Goal: Answer question/provide support: Share knowledge or assist other users

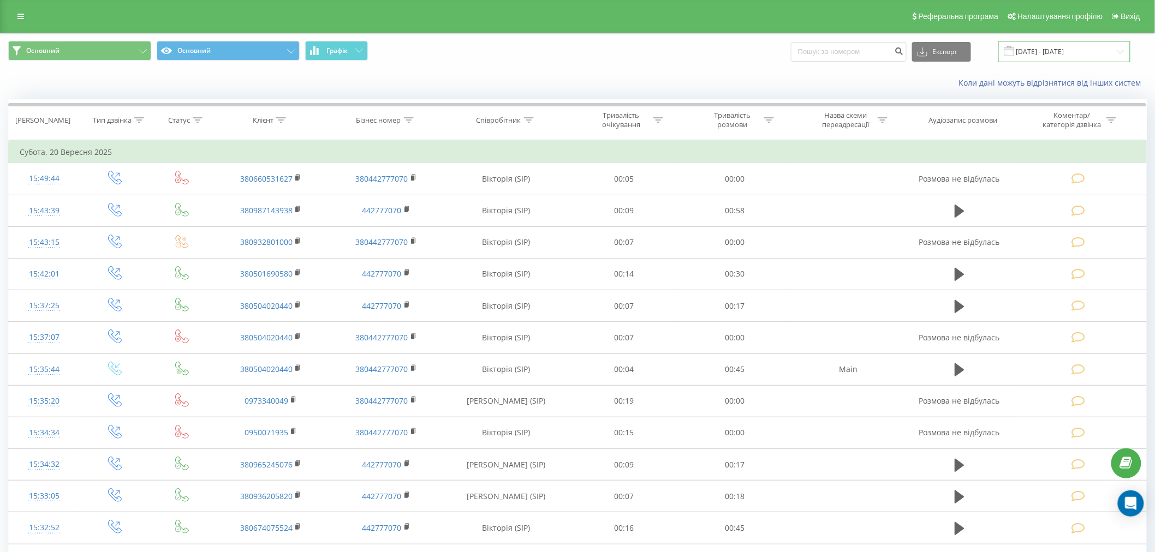
drag, startPoint x: 1062, startPoint y: 51, endPoint x: 1043, endPoint y: 55, distance: 19.9
click at [1043, 55] on input "20.09.2025 - 20.09.2025" at bounding box center [1064, 51] width 132 height 21
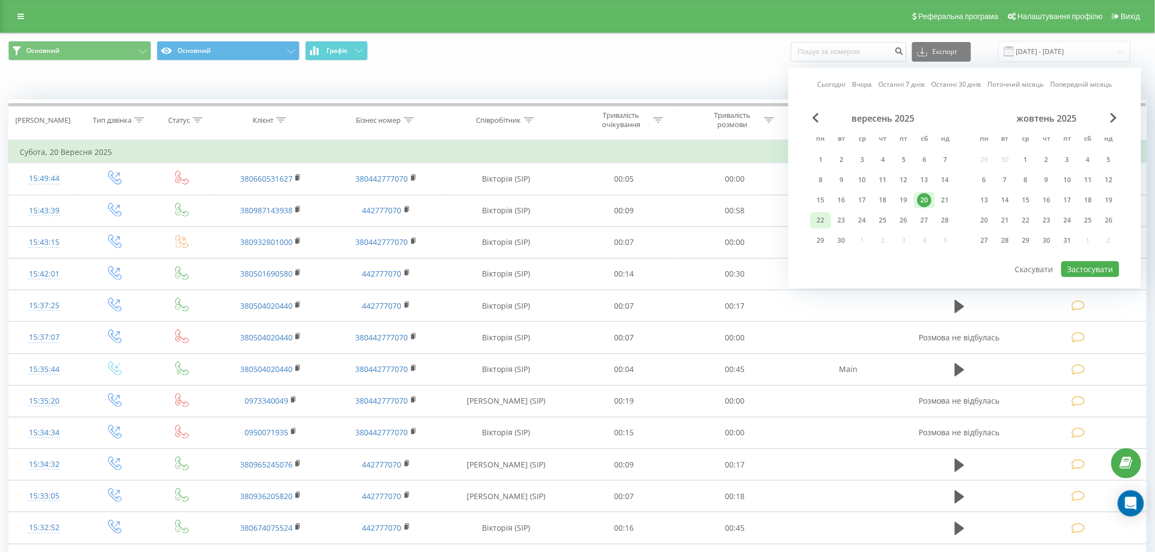
click at [817, 220] on div "22" at bounding box center [821, 220] width 14 height 14
click at [925, 203] on div "20" at bounding box center [925, 200] width 14 height 14
click at [1089, 263] on button "Застосувати" at bounding box center [1091, 269] width 58 height 16
type input "[DATE] - [DATE]"
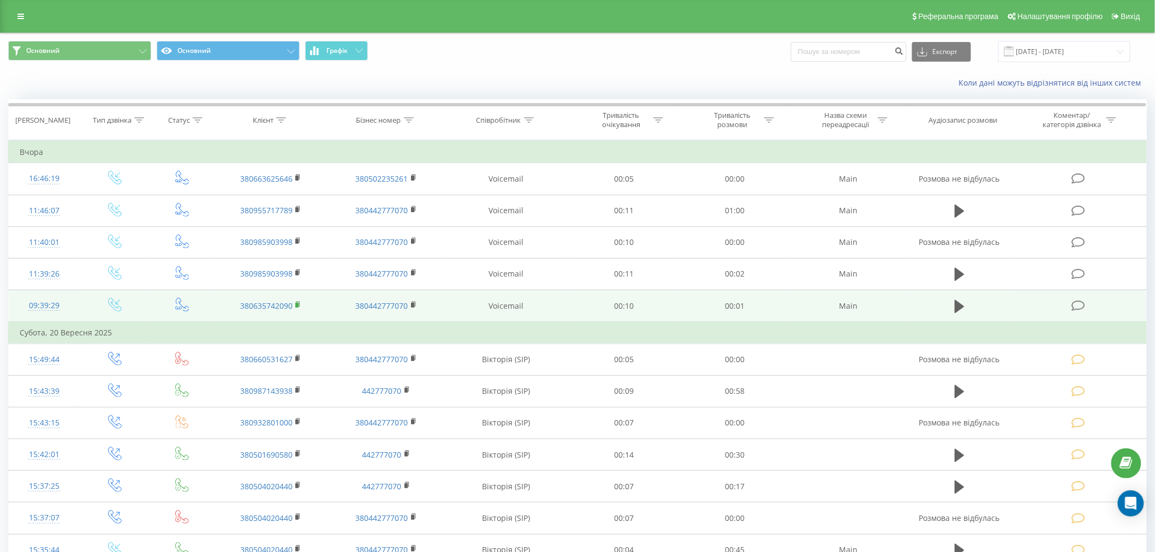
click at [297, 302] on icon at bounding box center [298, 305] width 6 height 8
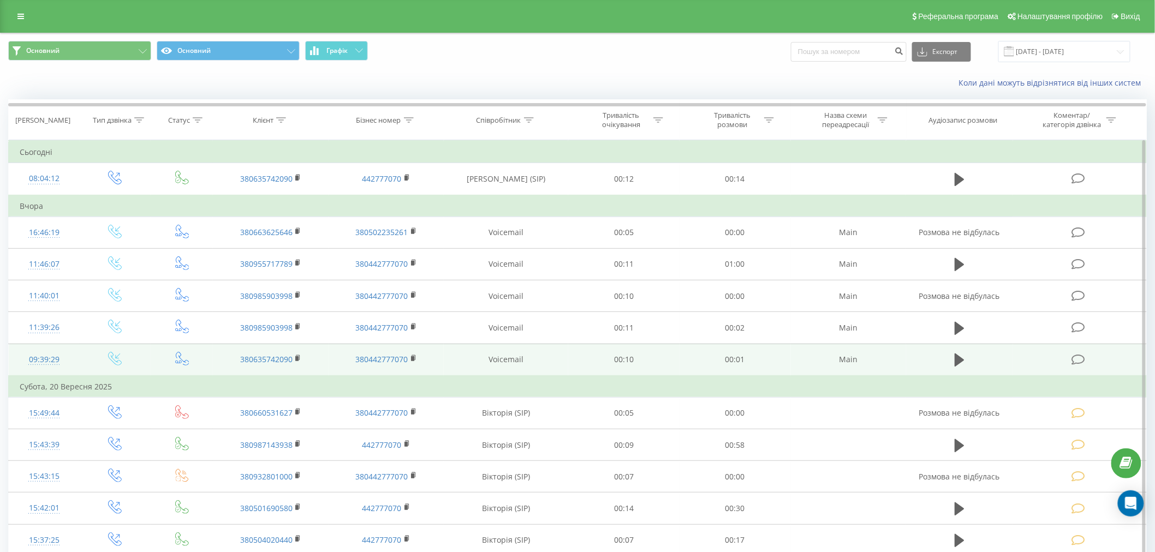
click at [1080, 356] on icon at bounding box center [1078, 359] width 14 height 11
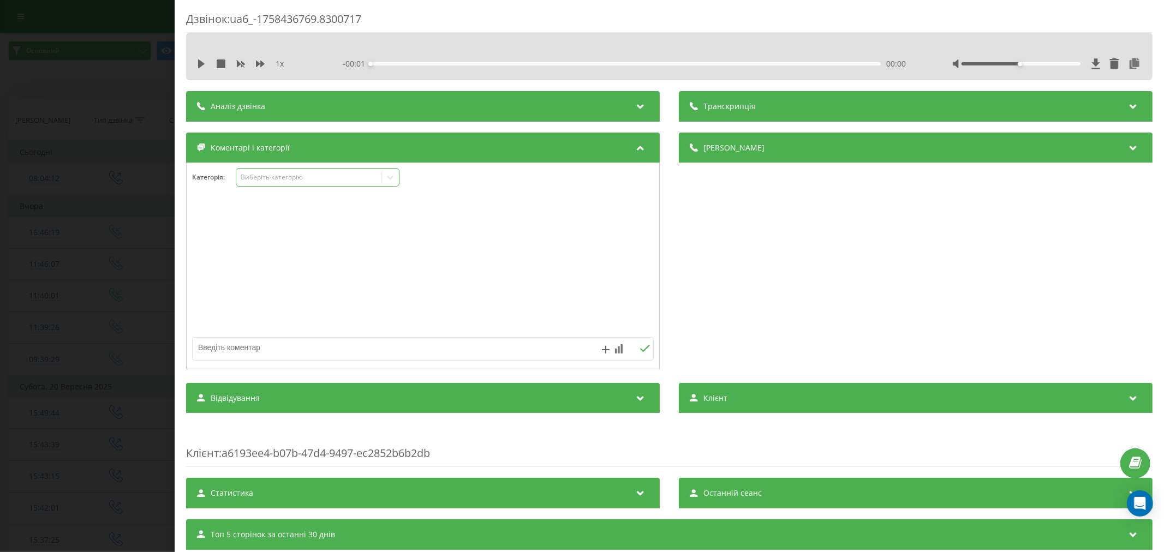
click at [296, 173] on div "Виберіть категорію" at bounding box center [308, 177] width 136 height 9
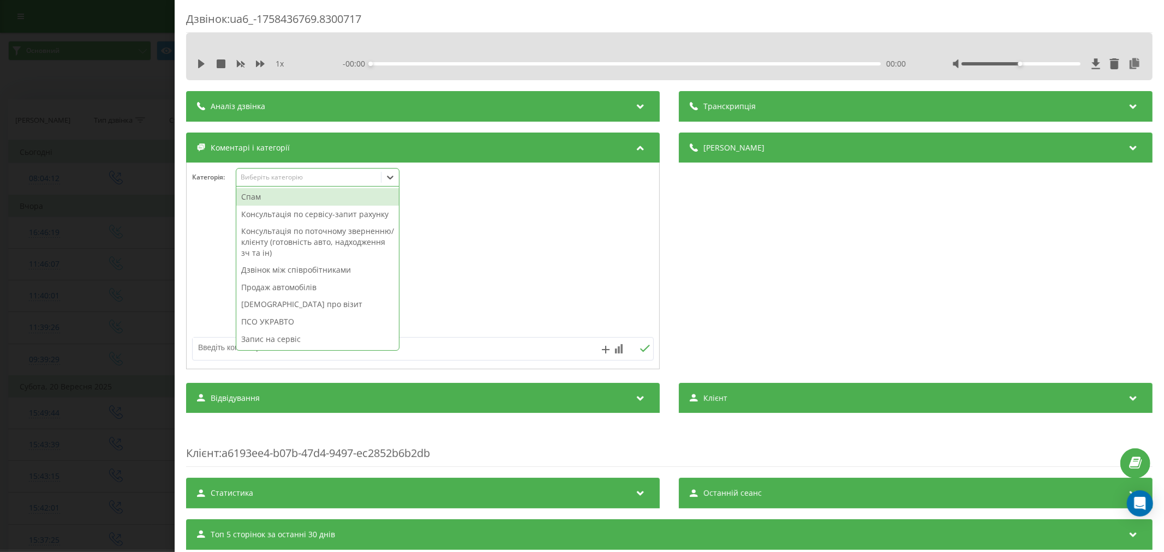
click at [282, 199] on div "Спам" at bounding box center [317, 196] width 163 height 17
click at [110, 193] on div "Дзвінок : ua6_-1758436769.8300717 1 x - 00:00 00:00 00:00 Транскрипція Для AI-а…" at bounding box center [582, 276] width 1164 height 552
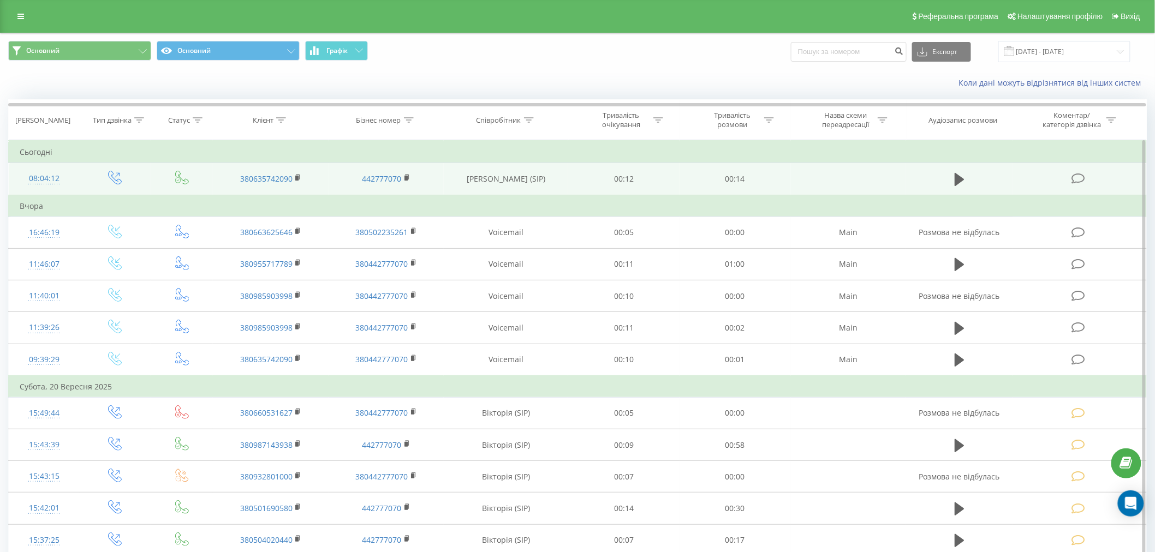
click at [1081, 177] on icon at bounding box center [1078, 178] width 14 height 11
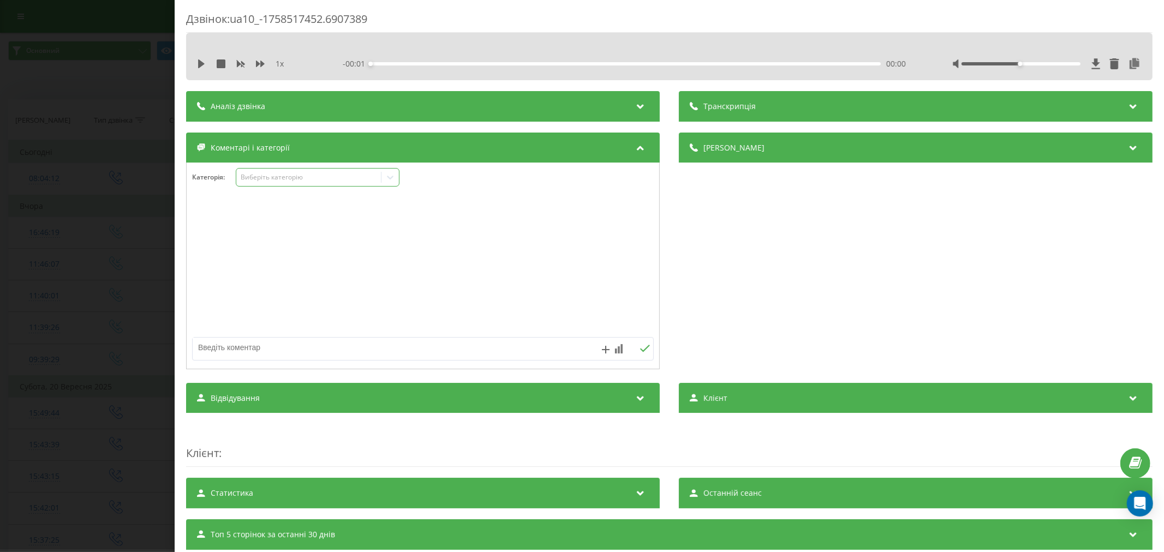
click at [295, 183] on div "Виберіть категорію" at bounding box center [318, 177] width 164 height 19
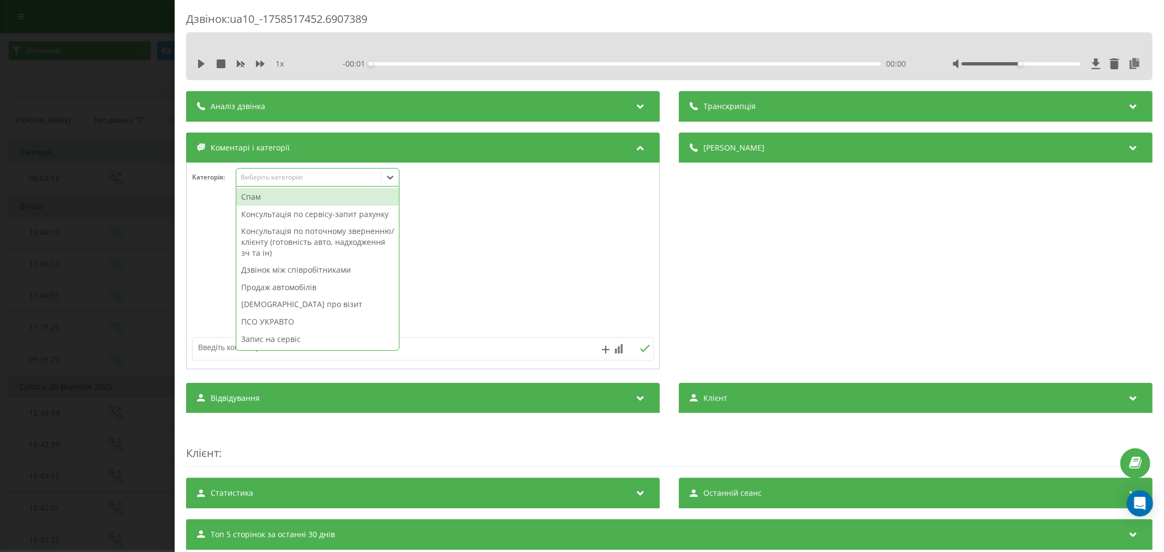
click at [288, 200] on div "Спам" at bounding box center [317, 196] width 163 height 17
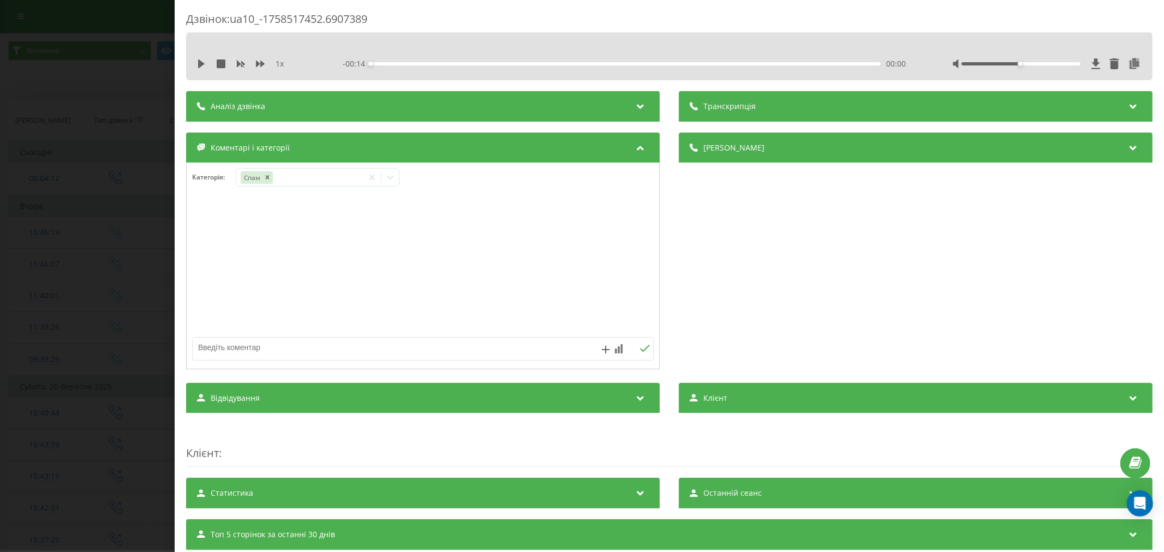
click at [206, 346] on textarea at bounding box center [377, 348] width 368 height 20
type textarea "y"
type textarea "не актуальноо"
drag, startPoint x: 0, startPoint y: 189, endPoint x: 13, endPoint y: 87, distance: 102.4
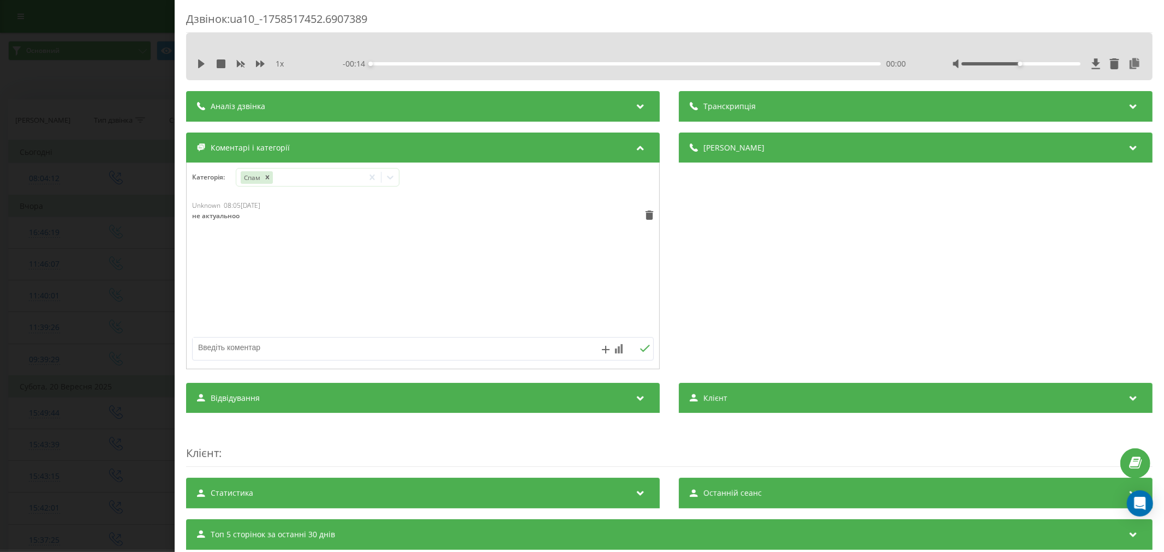
click at [0, 187] on div "Дзвінок : ua10_-1758517452.6907389 1 x - 00:14 00:00 00:00 Транскрипція Для AI-…" at bounding box center [582, 276] width 1164 height 552
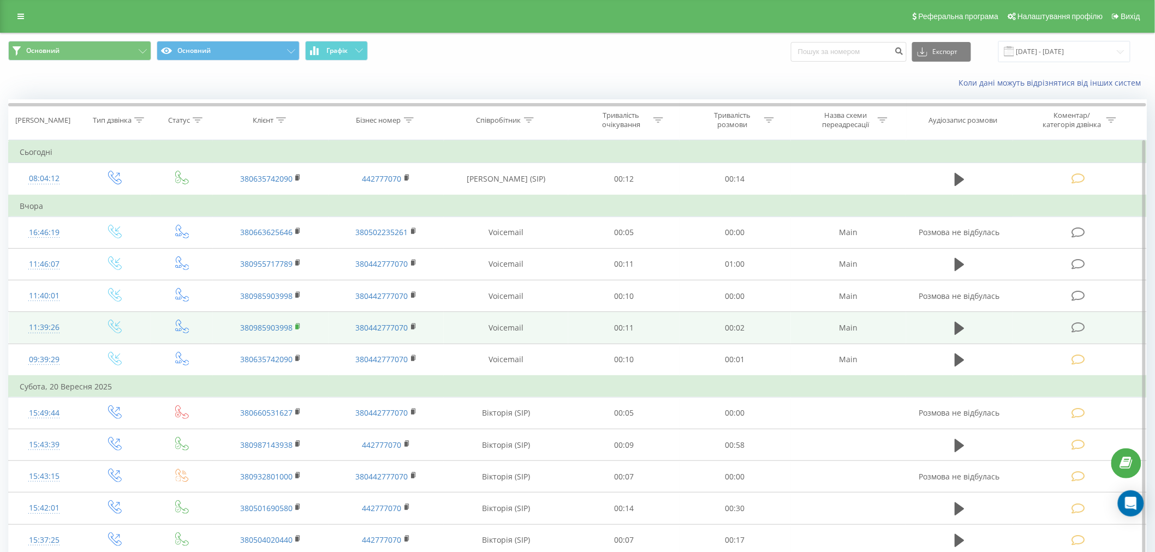
click at [296, 324] on icon at bounding box center [298, 327] width 6 height 8
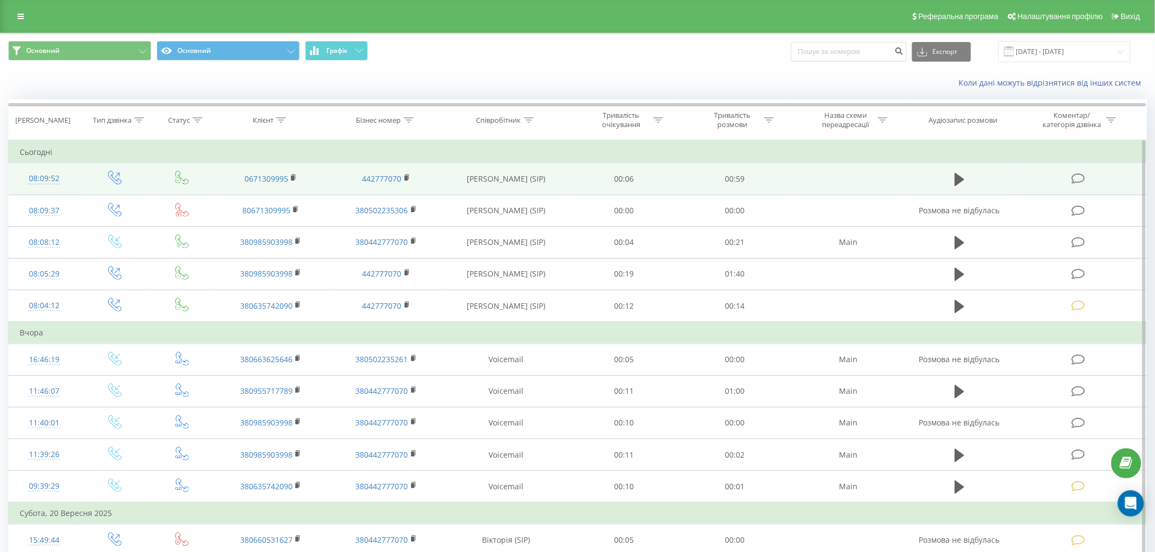
click at [1077, 178] on icon at bounding box center [1078, 178] width 14 height 11
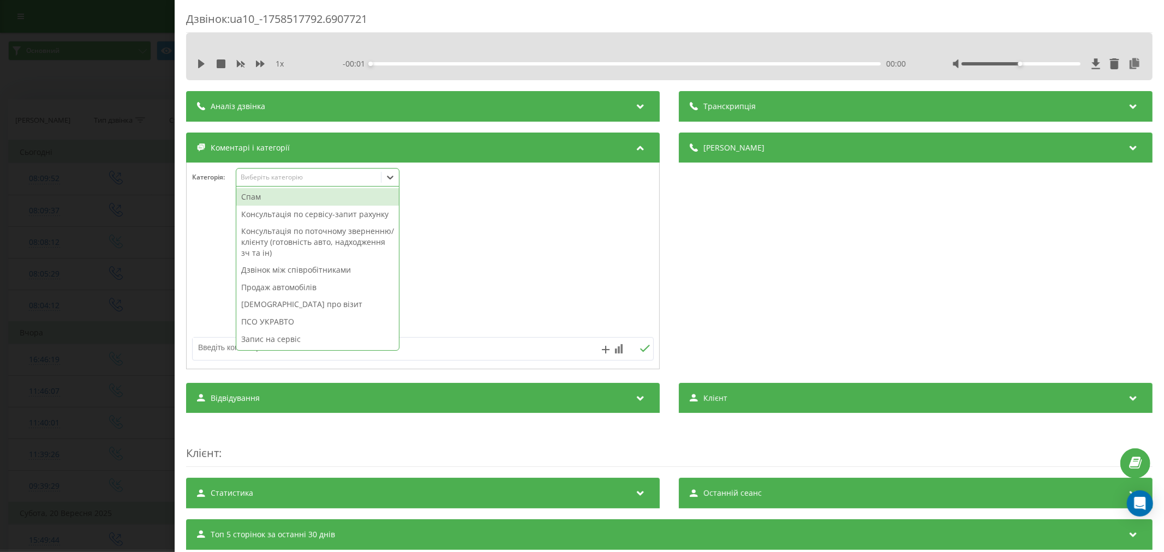
click at [286, 186] on div "Виберіть категорію" at bounding box center [318, 177] width 164 height 19
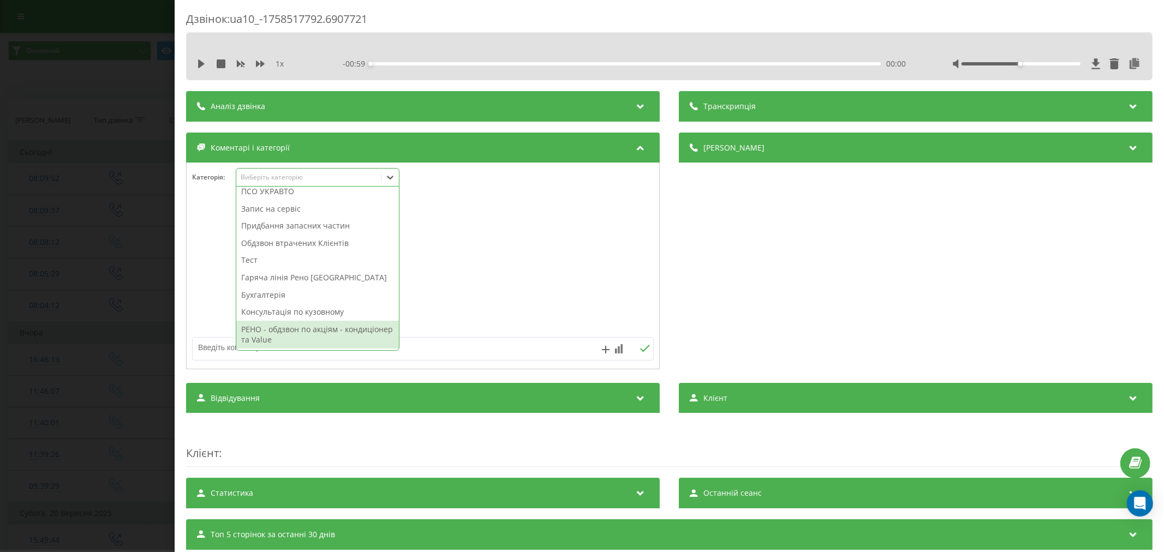
scroll to position [140, 0]
click at [285, 312] on div "Консультація по кузовному" at bounding box center [317, 311] width 163 height 17
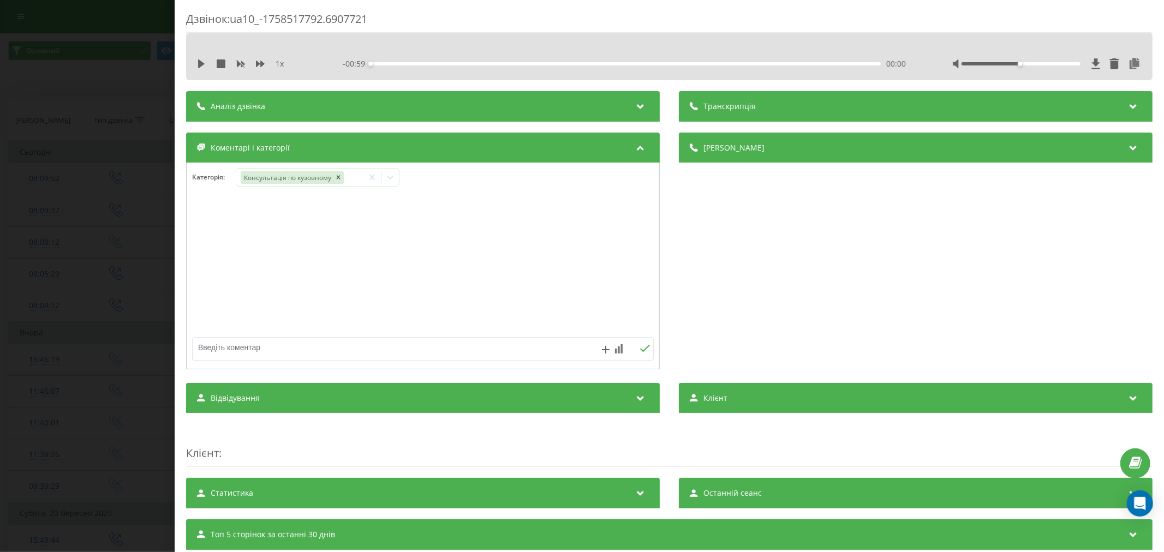
click at [217, 333] on div at bounding box center [423, 283] width 473 height 165
click at [217, 341] on textarea at bounding box center [377, 348] width 368 height 20
paste textarea "Кл –Олександр № -0671309995 А\м – мідсубіші L200 2007р Питання: полурування фар…"
type textarea "Кл –Олександр № -0671309995 А\м – мідсубіші L200 2007р Питання: полурування фар…"
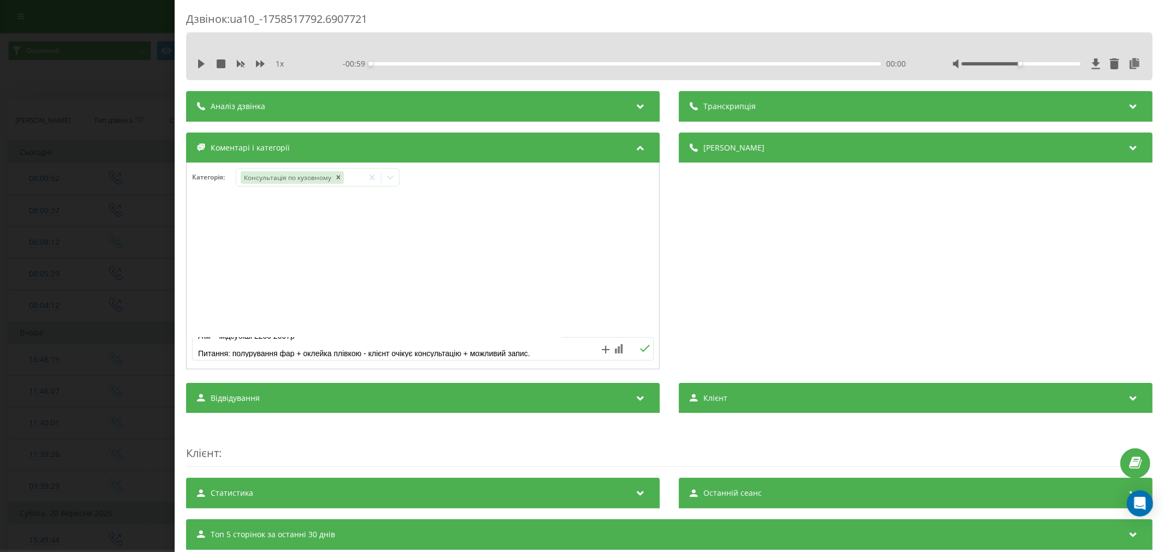
drag, startPoint x: 638, startPoint y: 348, endPoint x: 422, endPoint y: 325, distance: 216.8
click at [640, 348] on icon at bounding box center [645, 349] width 10 height 8
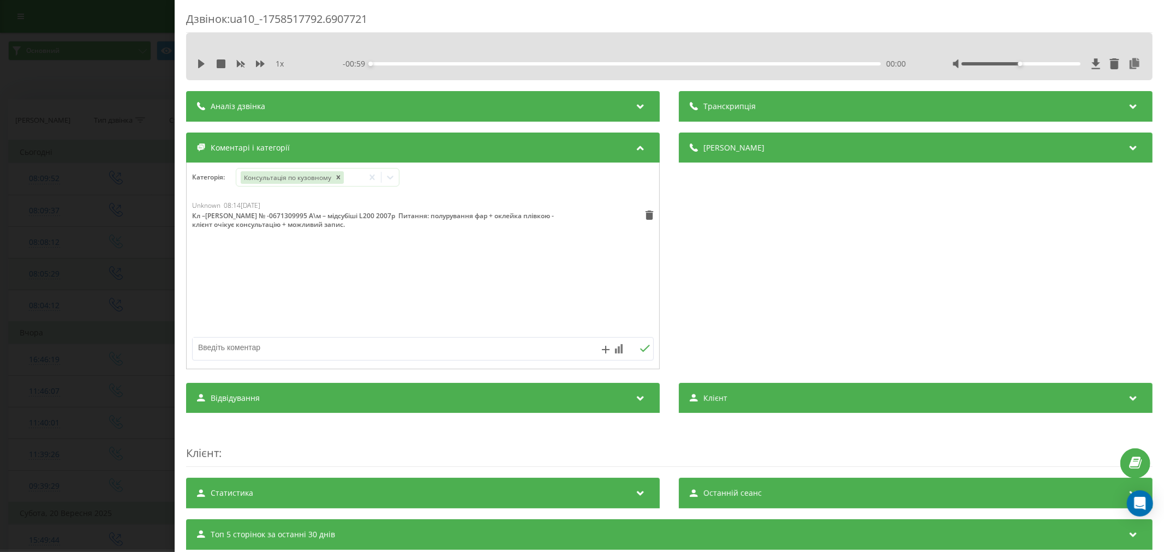
drag, startPoint x: 3, startPoint y: 276, endPoint x: 628, endPoint y: 278, distance: 625.5
click at [21, 275] on div "Дзвінок : ua10_-1758517792.6907721 1 x - 00:59 00:00 00:00 Транскрипція Для AI-…" at bounding box center [582, 276] width 1164 height 552
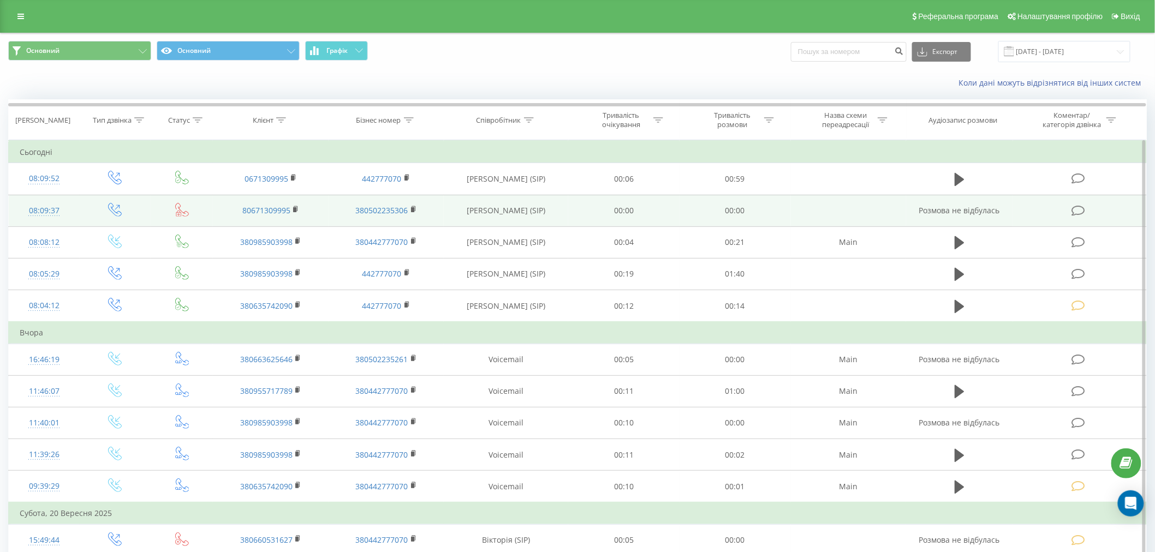
click at [1078, 209] on icon at bounding box center [1078, 210] width 14 height 11
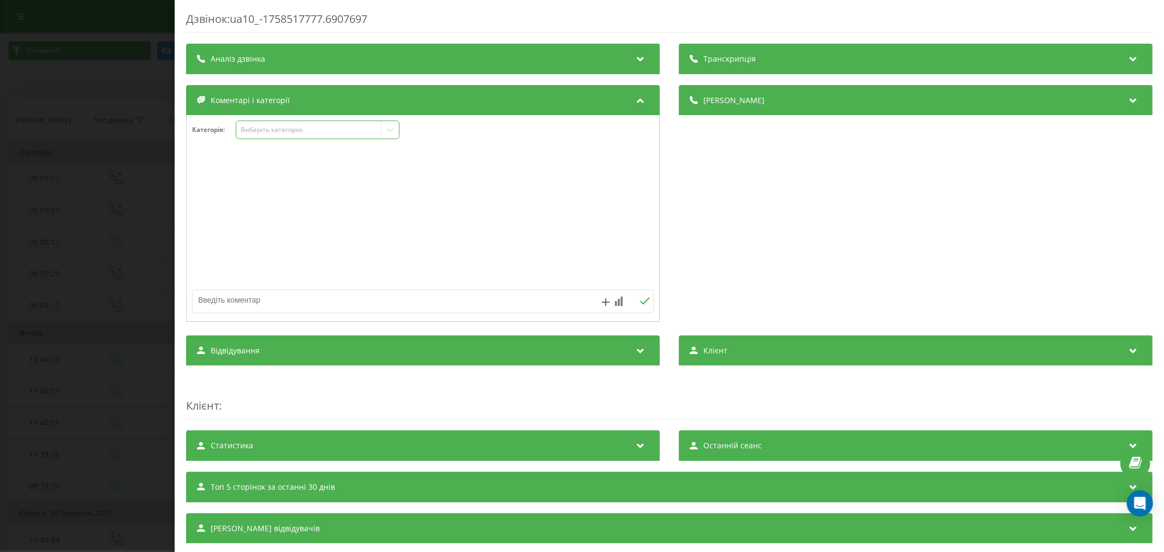
click at [292, 132] on div "Виберіть категорію" at bounding box center [308, 130] width 136 height 9
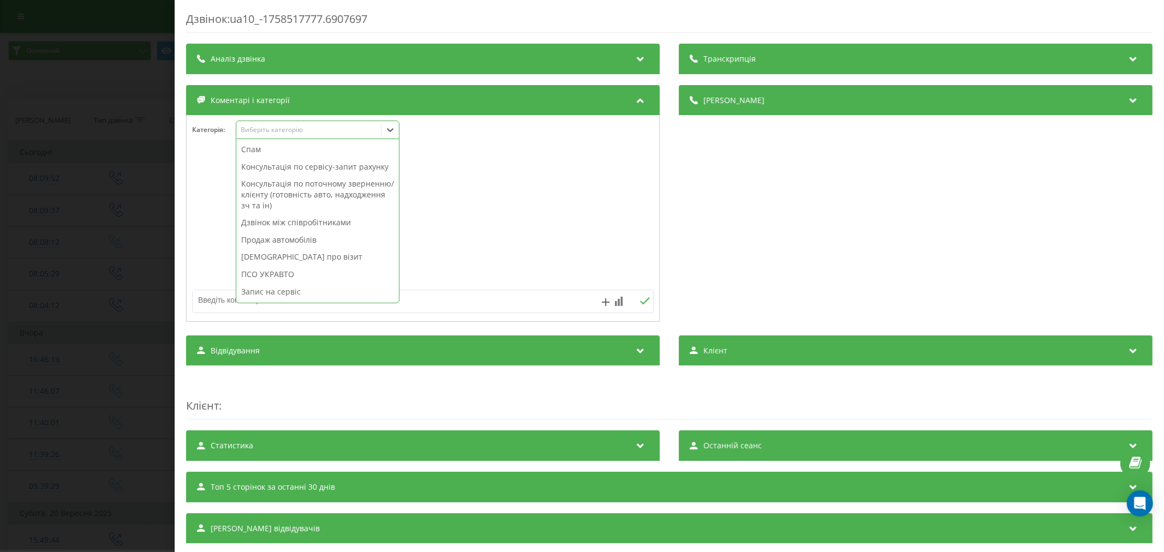
scroll to position [140, 0]
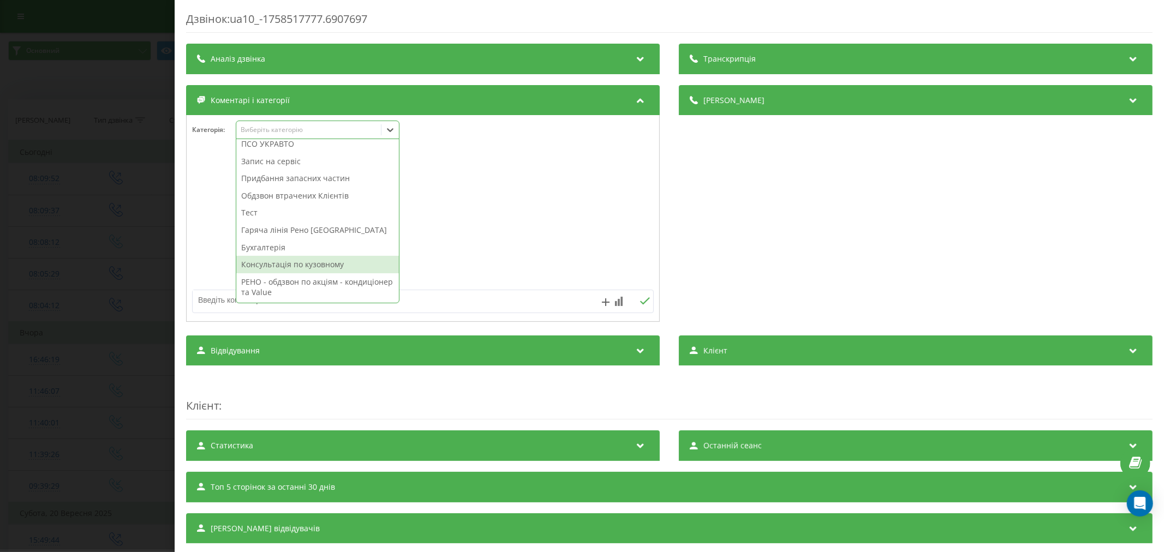
click at [313, 266] on div "Консультація по кузовному" at bounding box center [317, 264] width 163 height 17
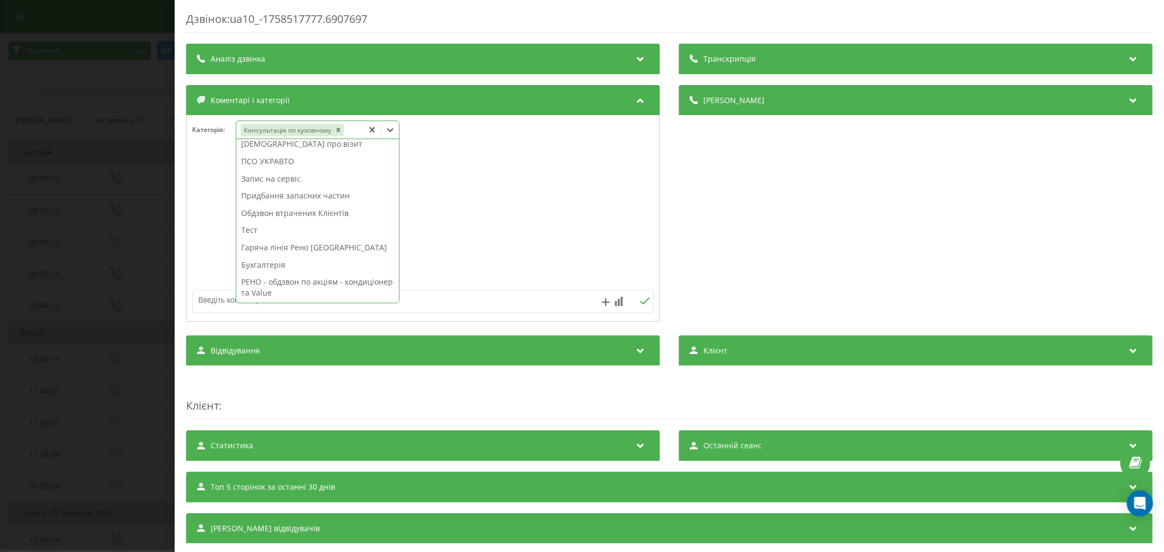
click at [224, 288] on div at bounding box center [423, 235] width 473 height 165
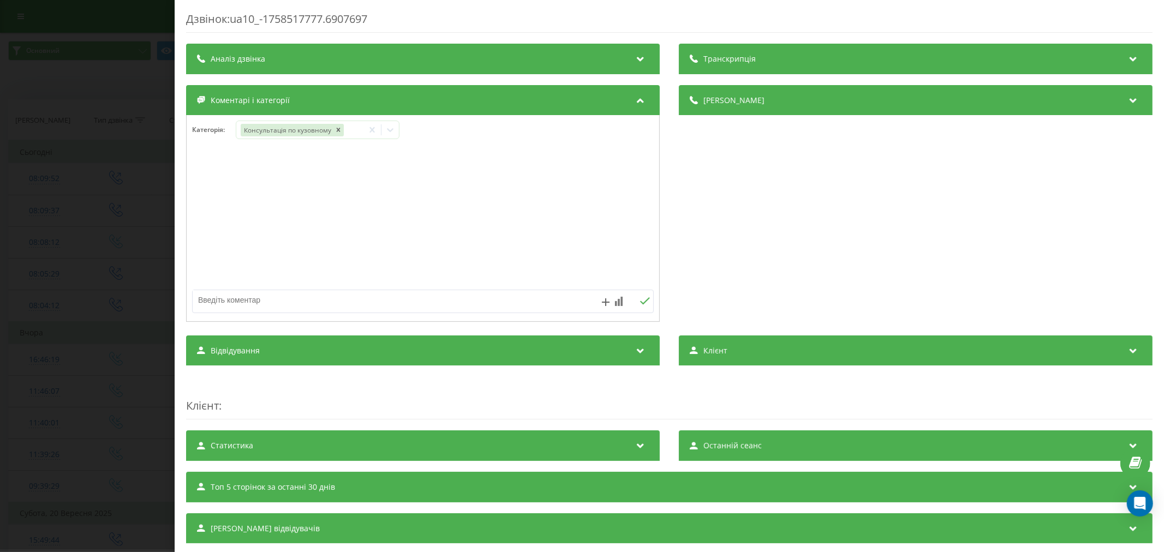
click at [221, 302] on textarea at bounding box center [377, 300] width 368 height 20
paste textarea "Кл –Олександр № -0671309995 А\м – мідсубіші L200 2007р Питання: полурування фар…"
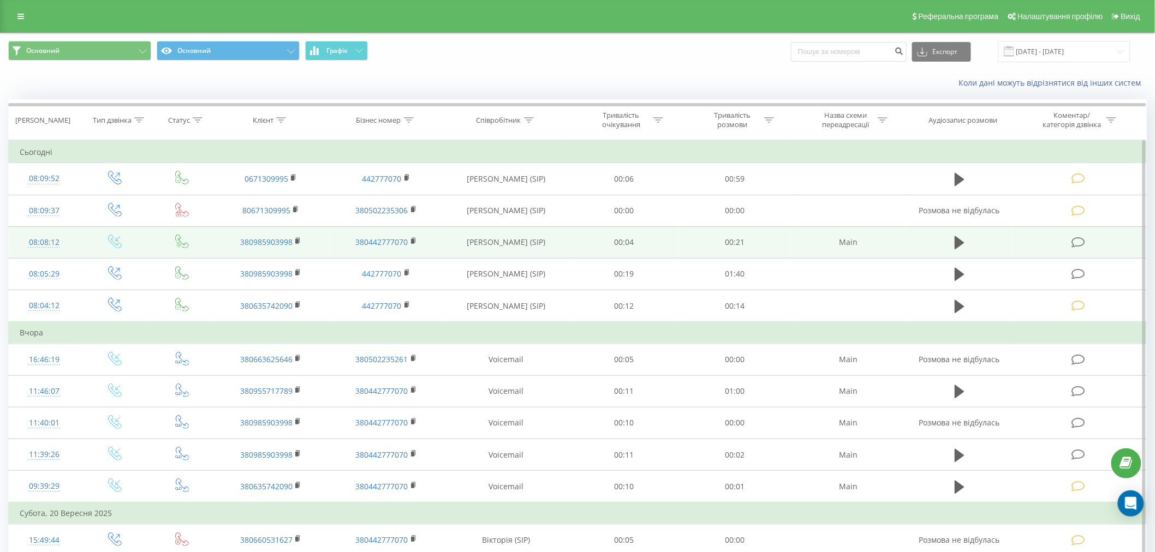
click at [1077, 239] on icon at bounding box center [1078, 242] width 14 height 11
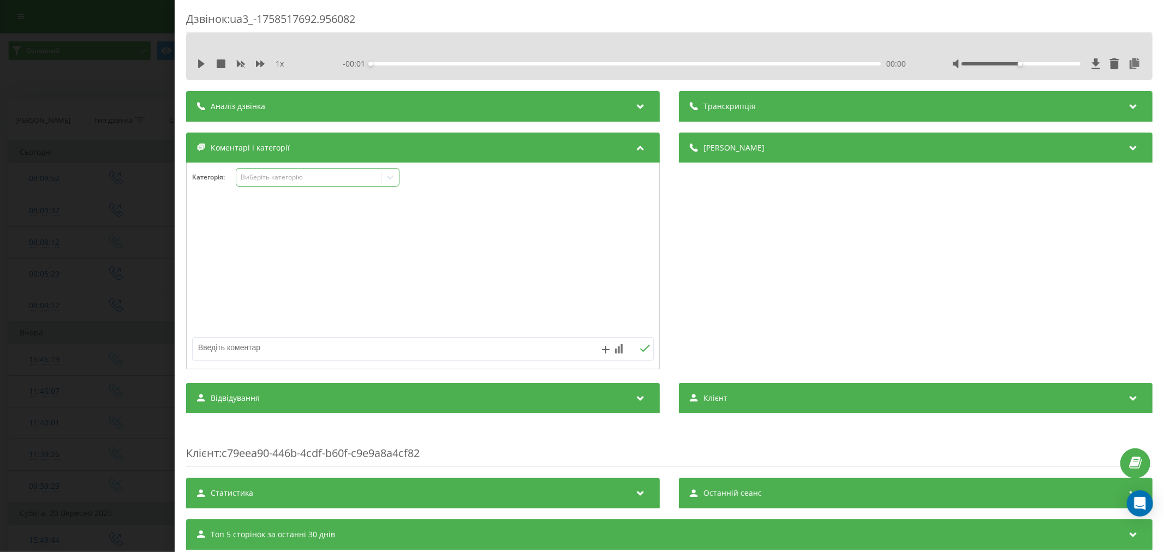
click at [282, 174] on div "Виберіть категорію" at bounding box center [308, 177] width 136 height 9
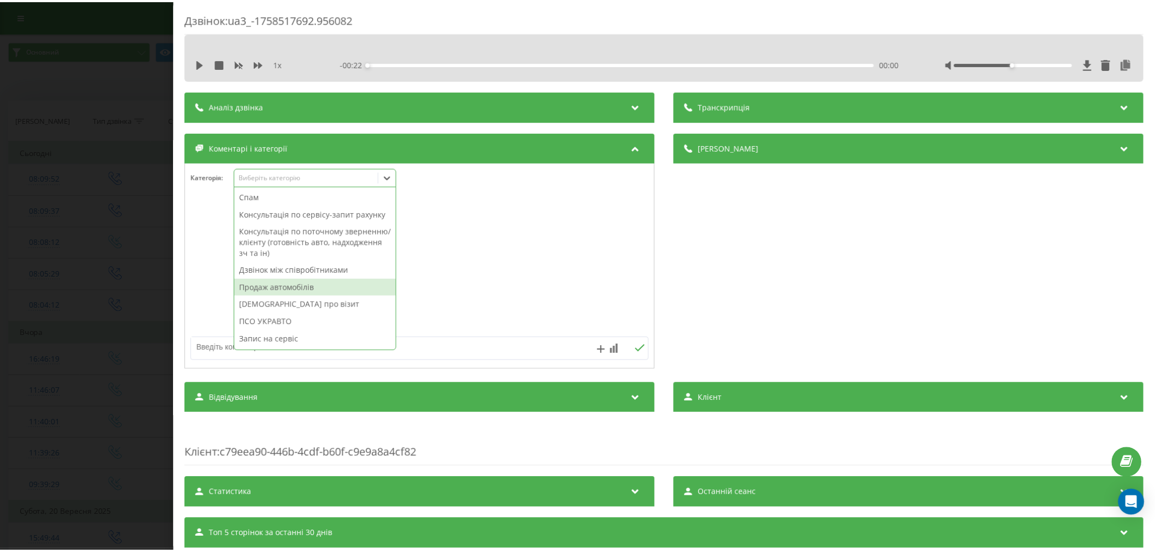
scroll to position [61, 0]
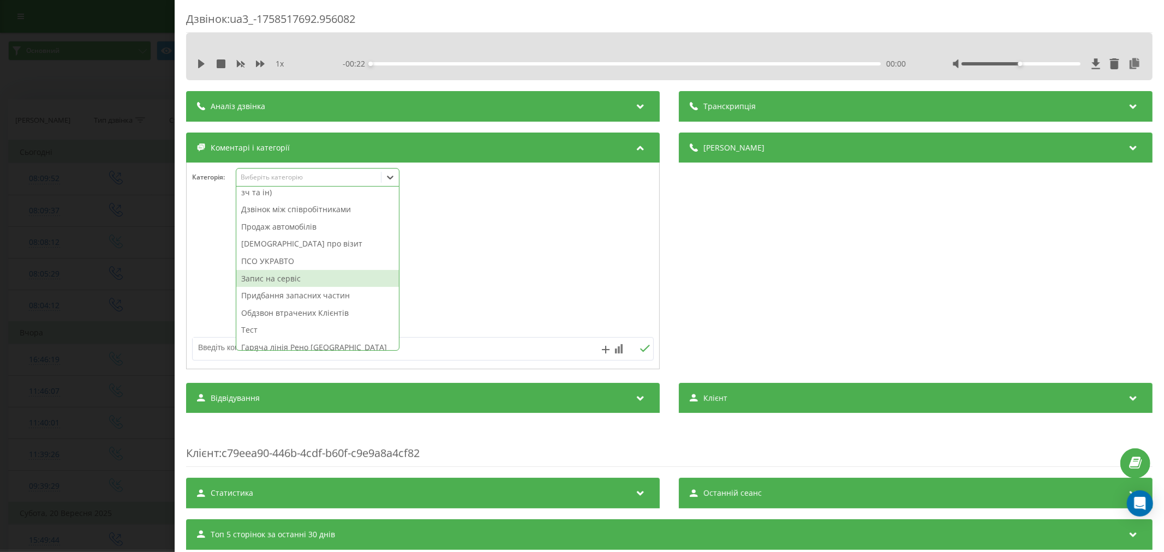
click at [286, 283] on div "Запис на сервіс" at bounding box center [317, 278] width 163 height 17
click at [215, 353] on textarea at bounding box center [377, 348] width 368 height 20
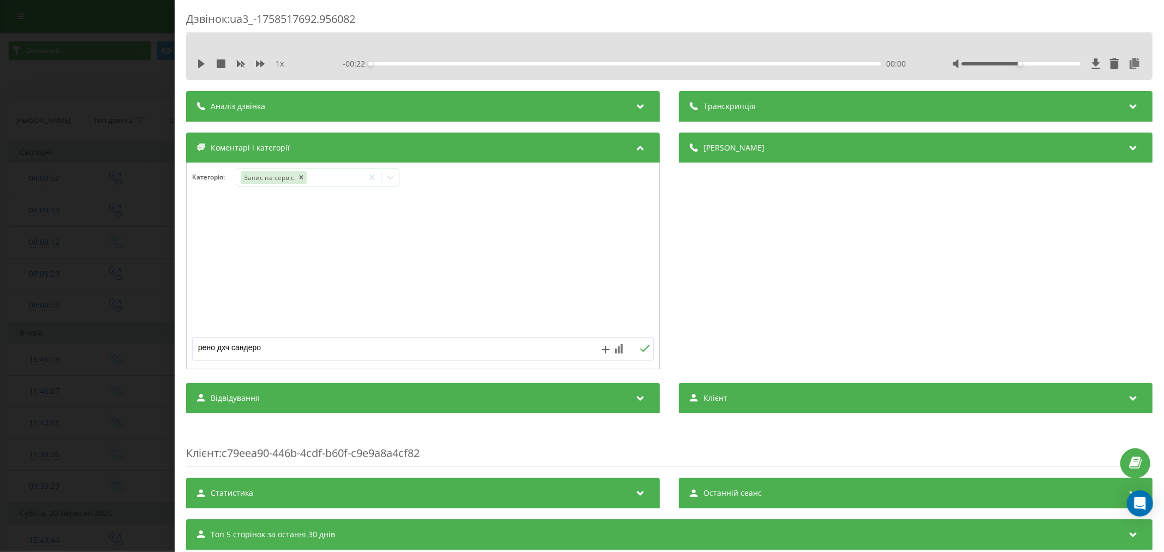
click at [215, 353] on textarea "рено дхч сандеро" at bounding box center [377, 348] width 368 height 20
type textarea "рено дхч сандеро"
click at [640, 352] on icon at bounding box center [645, 348] width 10 height 7
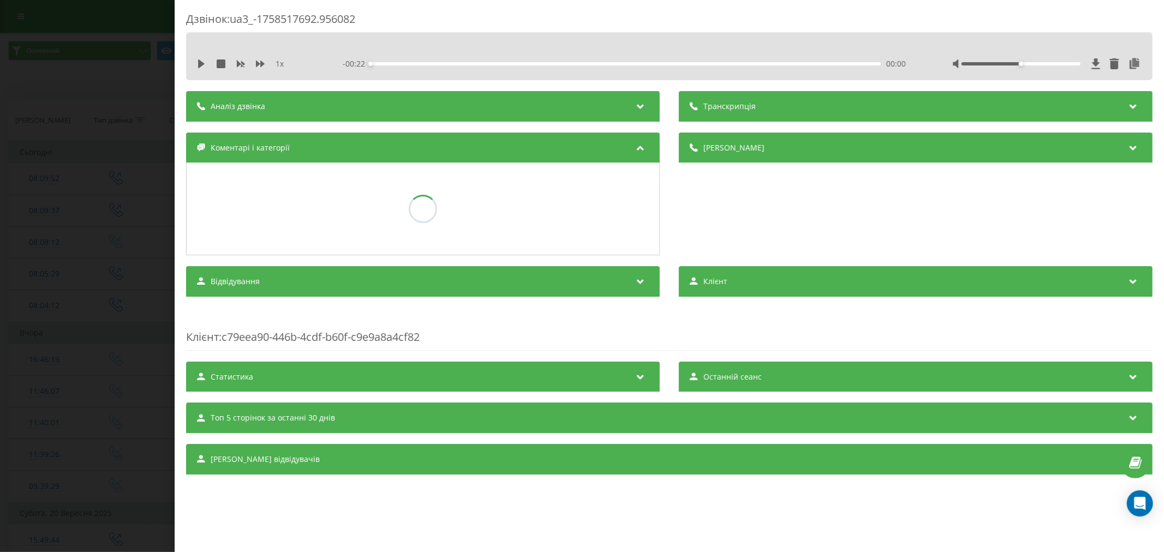
click at [84, 276] on div "Дзвінок : ua3_-1758517692.956082 1 x - 00:22 00:00 00:00 Транскрипція Для AI-ан…" at bounding box center [582, 276] width 1164 height 552
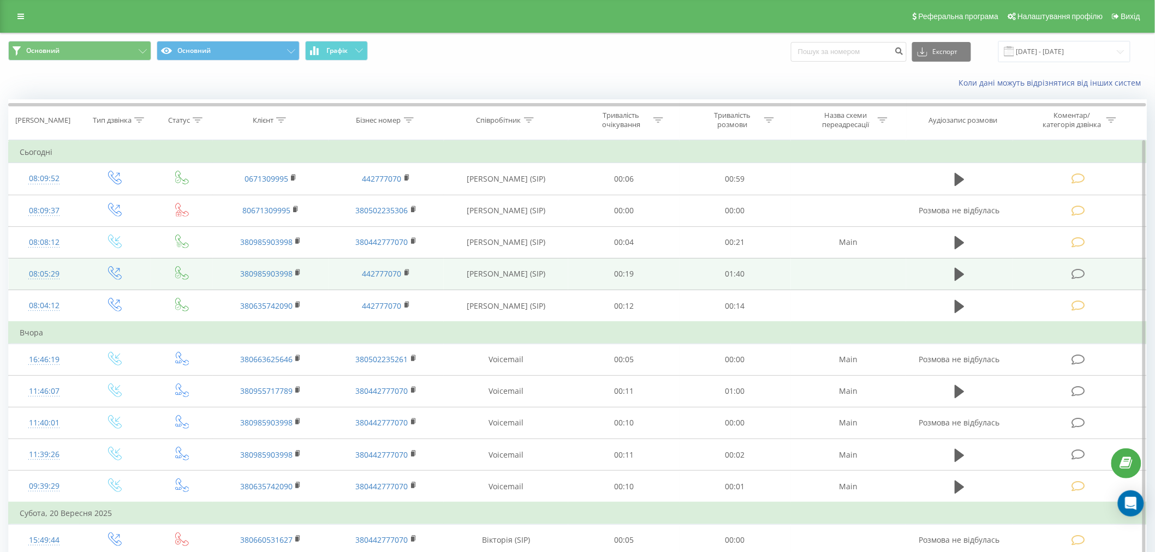
click at [1076, 275] on icon at bounding box center [1078, 274] width 14 height 11
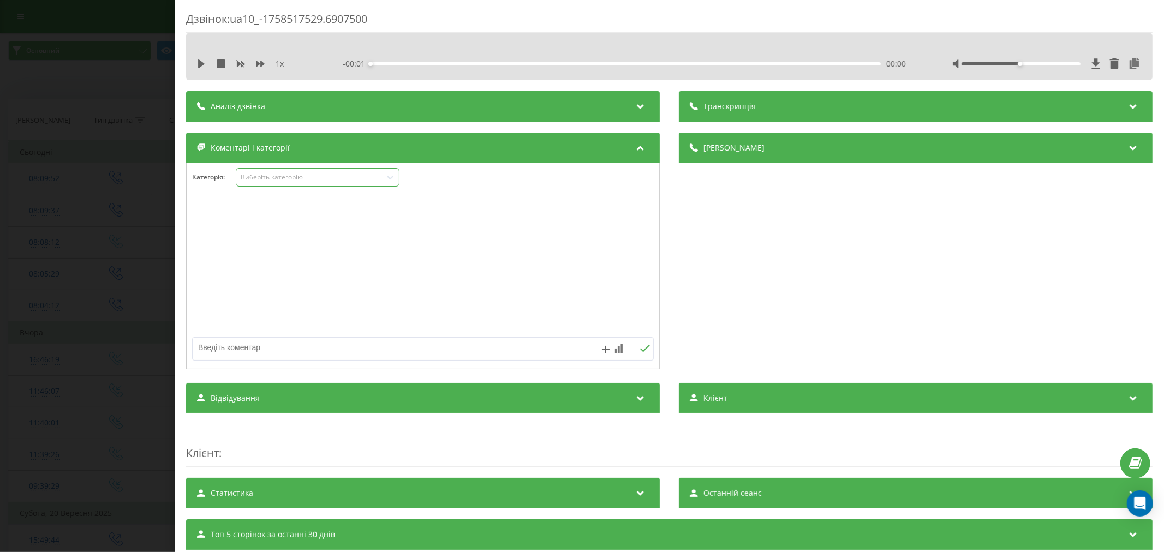
click at [277, 174] on div "Виберіть категорію" at bounding box center [308, 177] width 136 height 9
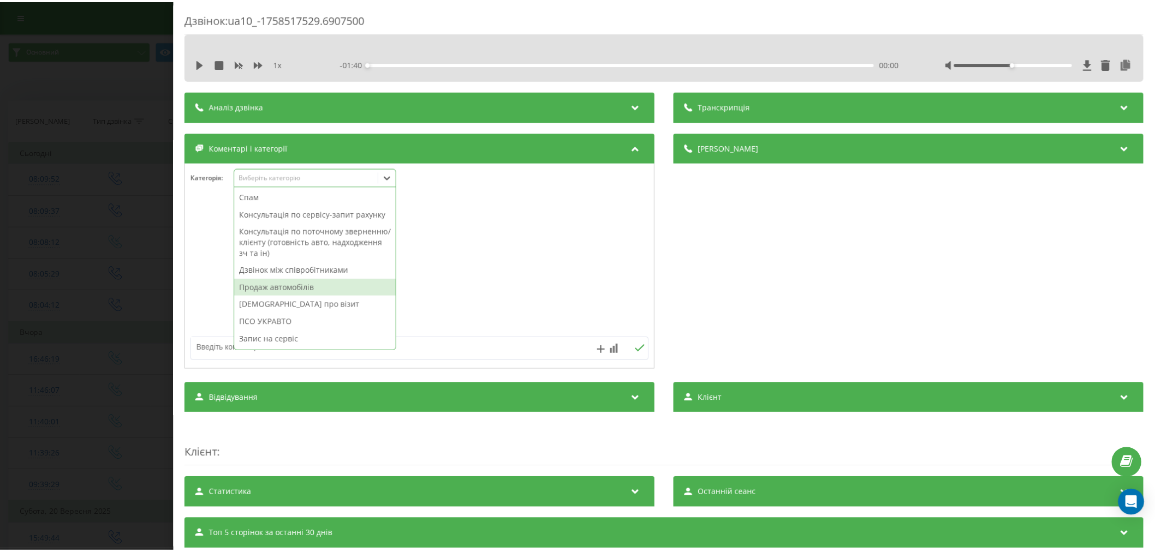
scroll to position [61, 0]
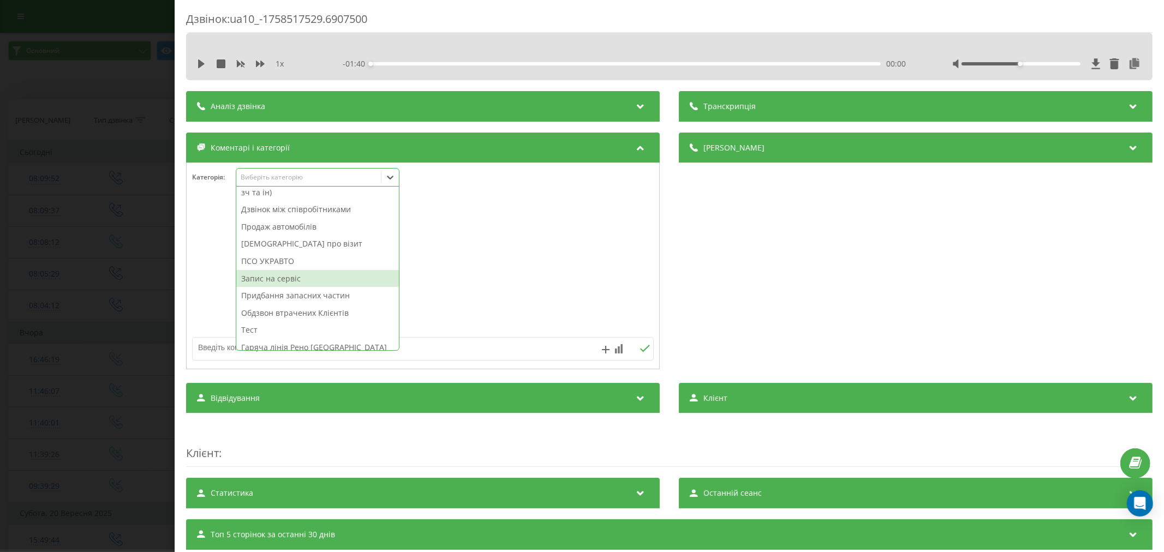
click at [304, 287] on div "Запис на сервіс" at bounding box center [317, 278] width 163 height 17
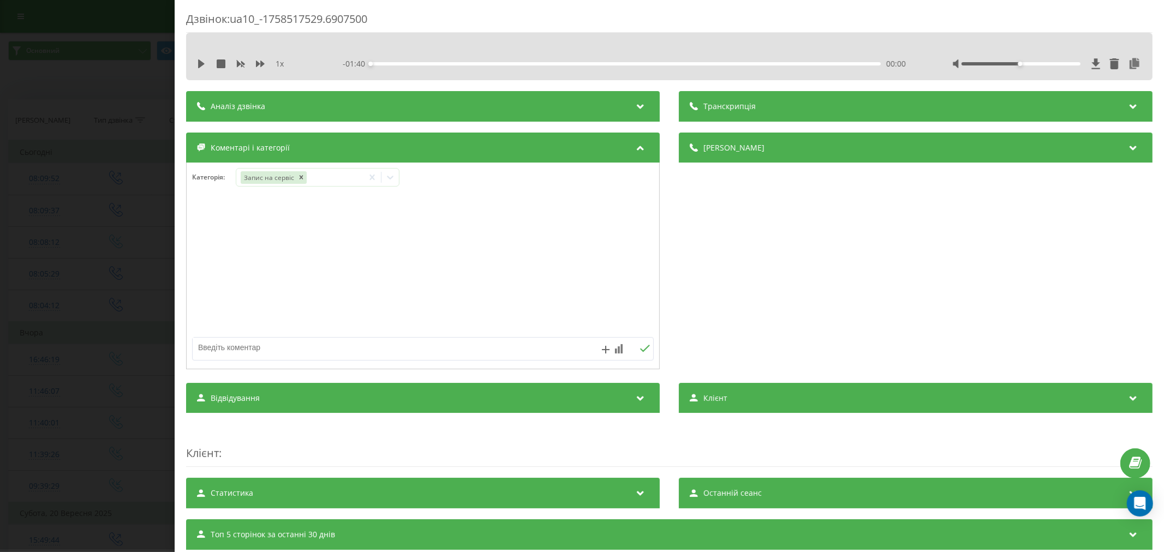
click at [200, 346] on textarea at bounding box center [377, 348] width 368 height 20
paste textarea "рено дхч сандеро"
type textarea "рено дхч сандеро"
click at [632, 344] on div "рено дхч сандеро" at bounding box center [423, 348] width 462 height 23
click at [636, 348] on button at bounding box center [644, 348] width 17 height 9
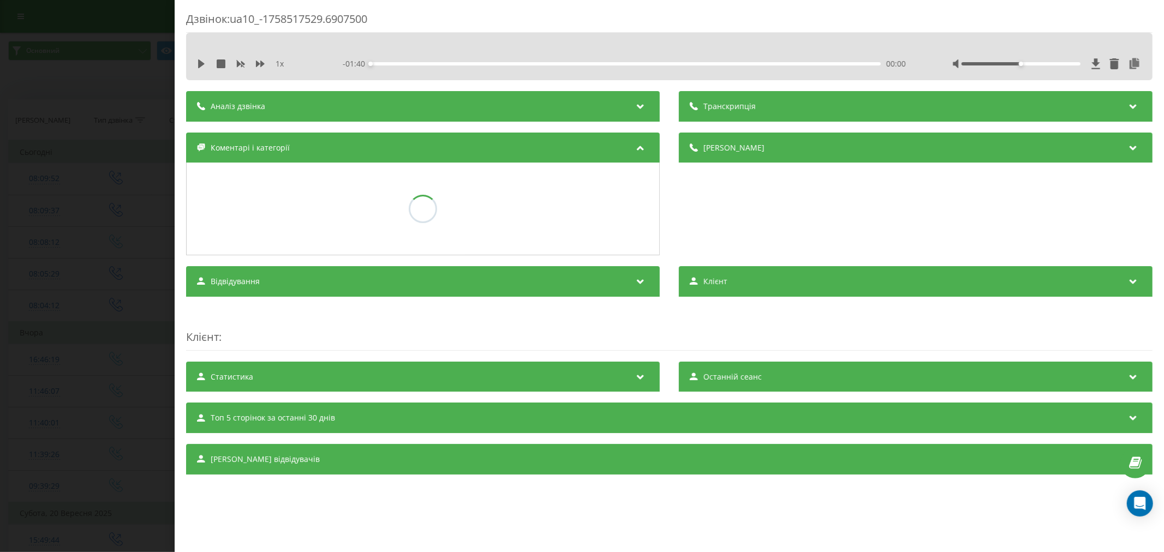
drag, startPoint x: 4, startPoint y: 227, endPoint x: 33, endPoint y: 92, distance: 137.9
click at [5, 222] on div "Дзвінок : ua10_-1758517529.6907500 1 x - 01:40 00:00 00:00 Транскрипція Для AI-…" at bounding box center [582, 276] width 1164 height 552
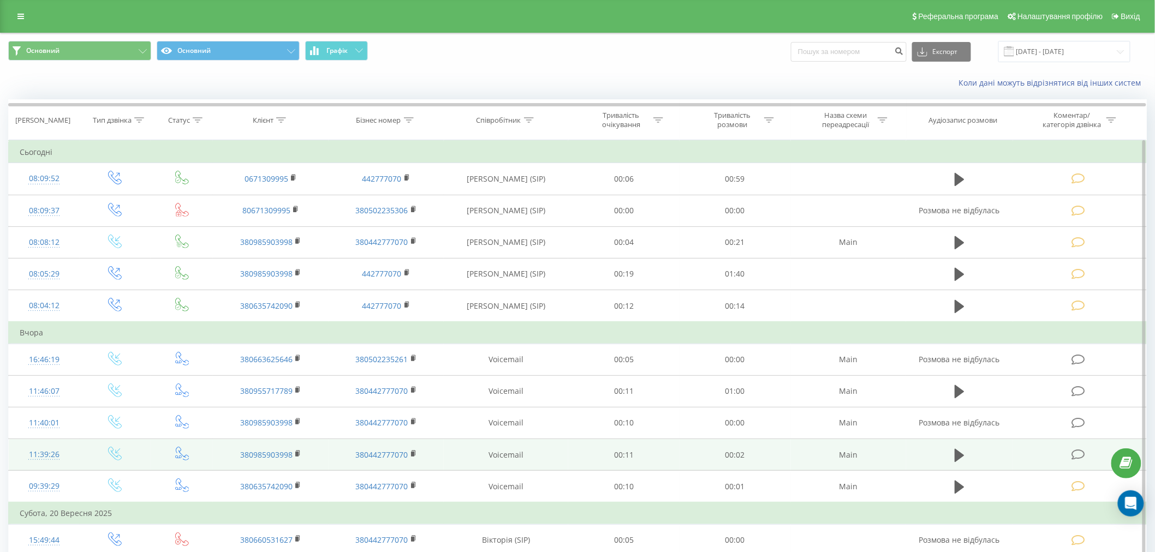
click at [1078, 443] on td at bounding box center [1079, 455] width 133 height 32
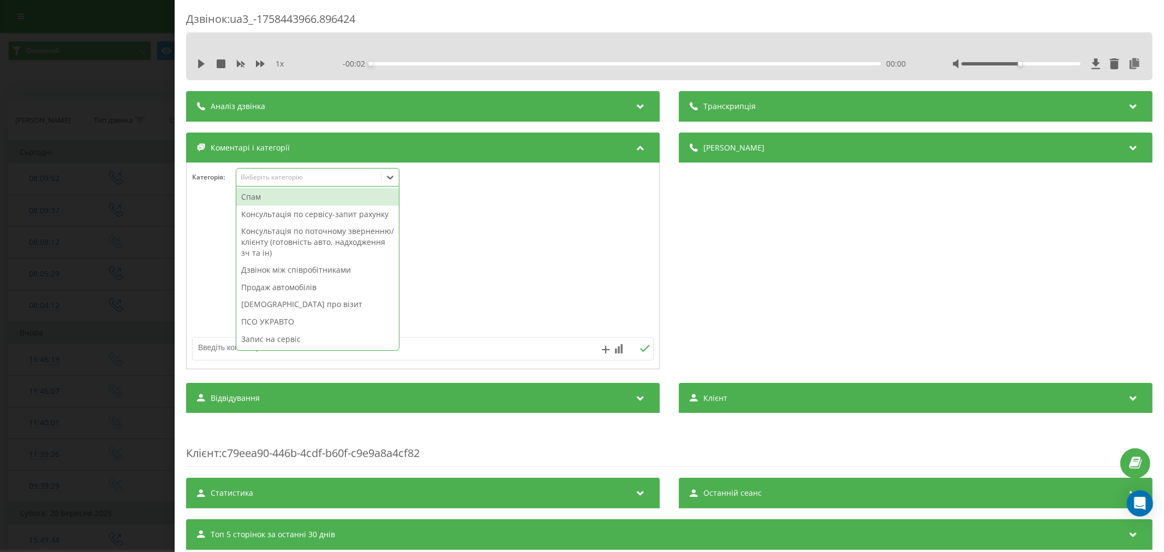
click at [313, 181] on div "Виберіть категорію" at bounding box center [308, 177] width 136 height 9
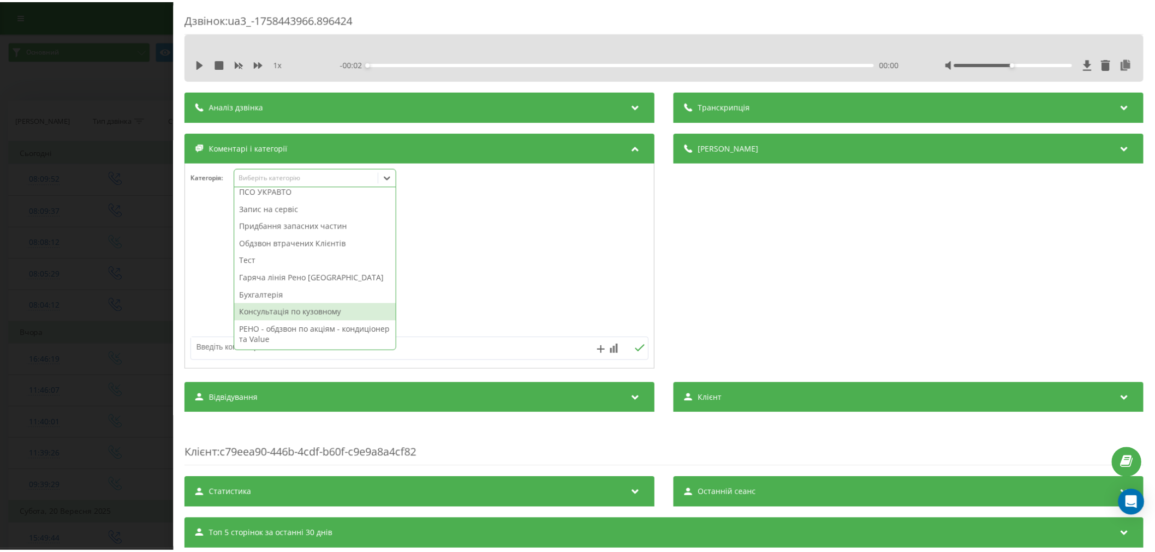
scroll to position [19, 0]
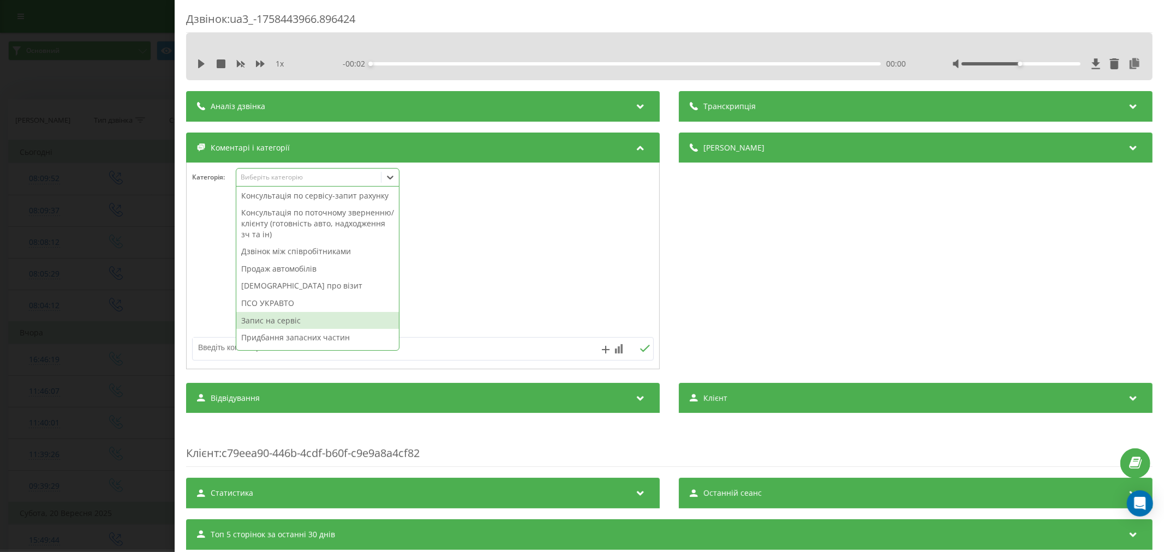
click at [296, 330] on div "Запис на сервіс" at bounding box center [317, 320] width 163 height 17
click at [202, 359] on div at bounding box center [377, 349] width 368 height 22
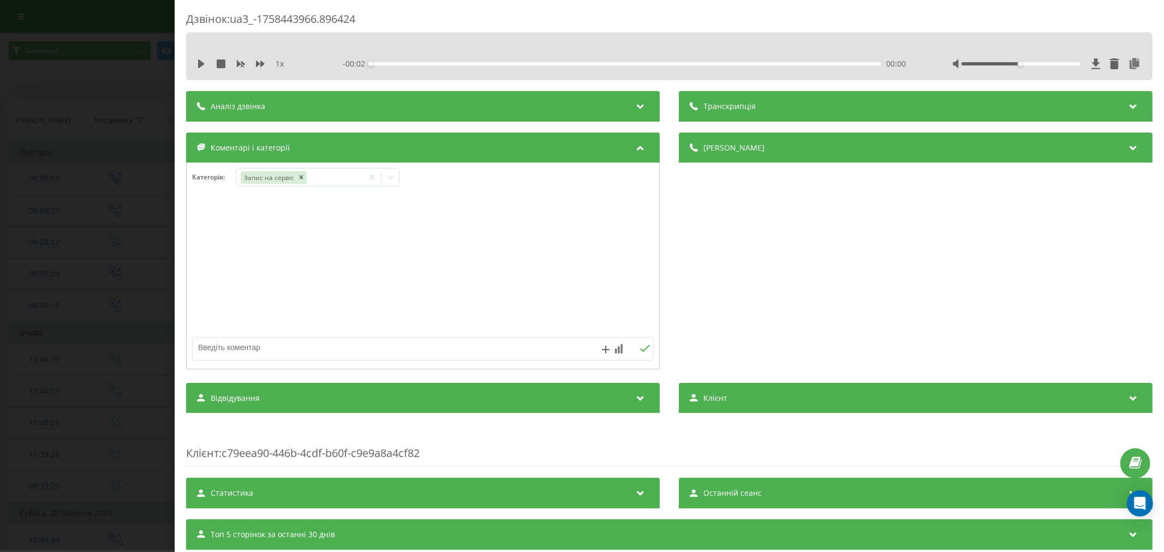
click at [203, 350] on textarea at bounding box center [377, 348] width 368 height 20
paste textarea "рено дхч сандеро"
type textarea "рено дхч сандеро"
click at [641, 348] on icon at bounding box center [645, 349] width 10 height 8
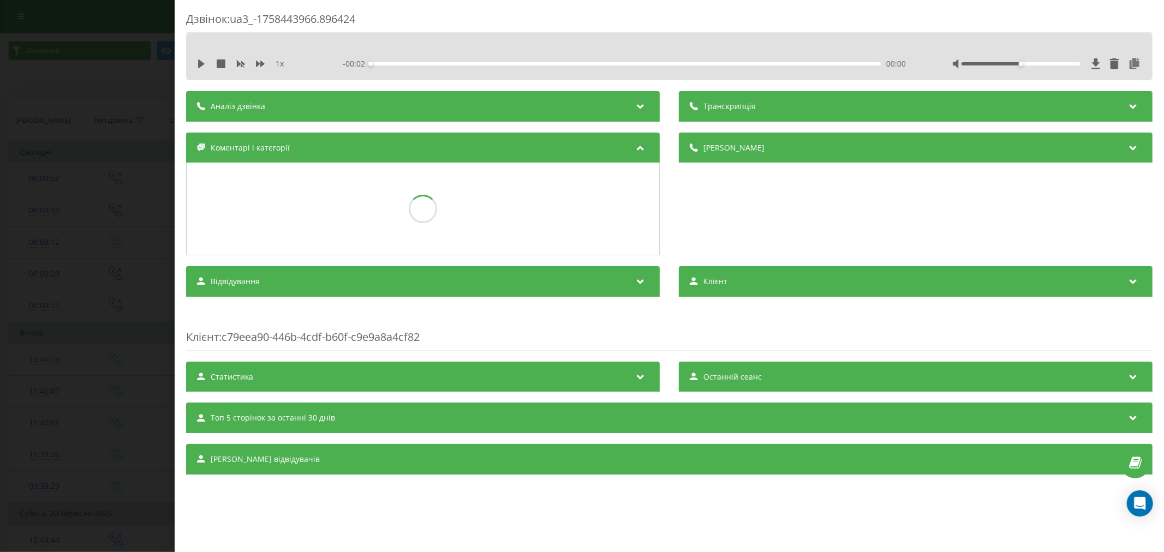
click at [61, 285] on div "Дзвінок : ua3_-1758443966.896424 1 x - 00:02 00:00 00:00 Транскрипція Для AI-ан…" at bounding box center [582, 276] width 1164 height 552
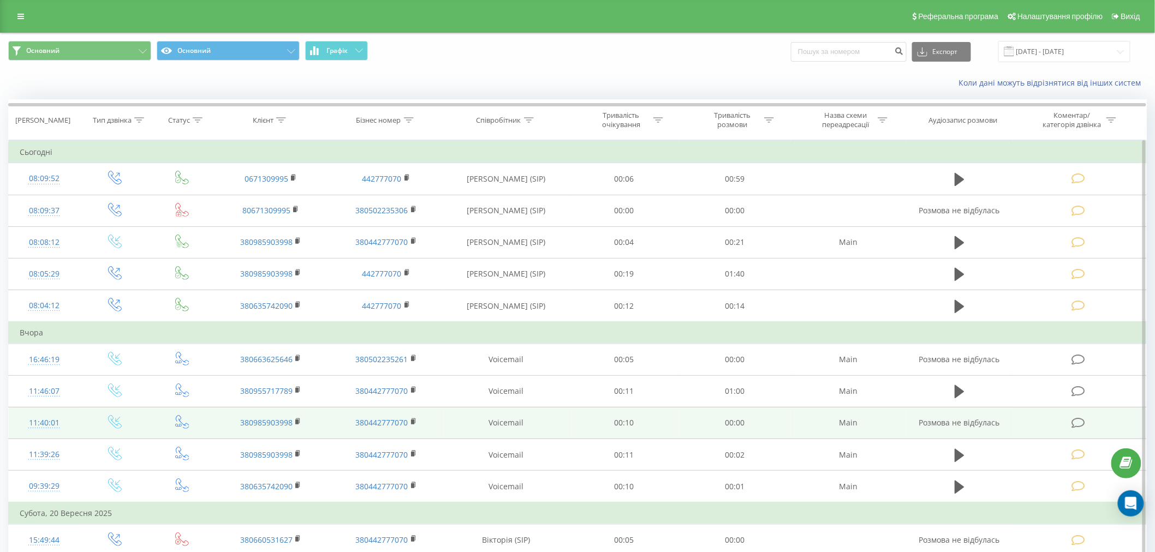
click at [1076, 436] on td at bounding box center [1079, 423] width 133 height 32
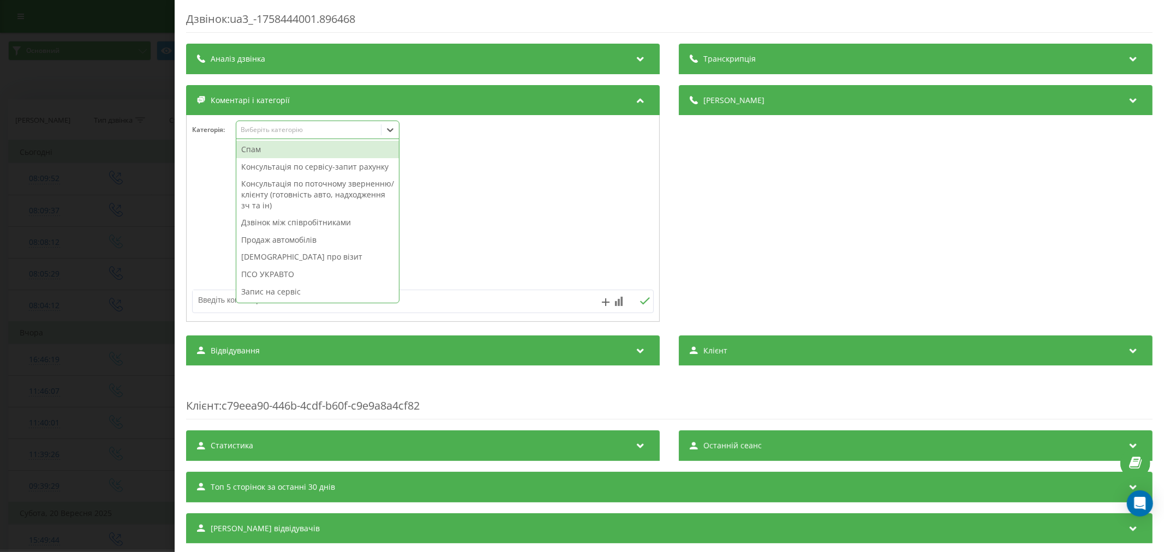
click at [278, 135] on div "Виберіть категорію" at bounding box center [308, 130] width 145 height 10
click at [284, 294] on div "Запис на сервіс" at bounding box center [317, 291] width 163 height 17
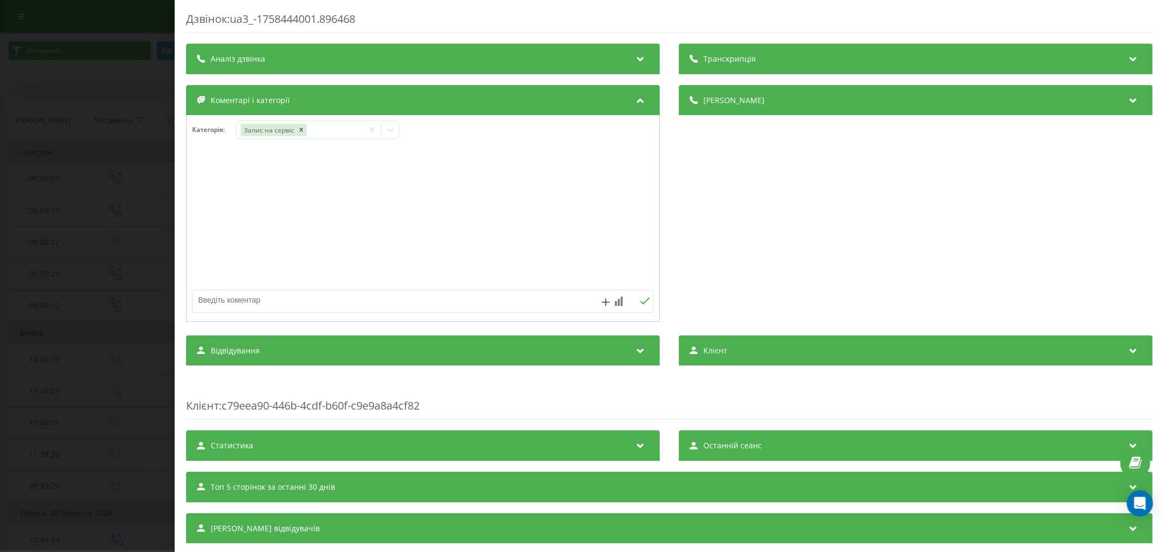
click at [193, 299] on textarea at bounding box center [377, 300] width 368 height 20
paste textarea "рено дхч сандеро"
type textarea "рено дхч сандеро"
click at [640, 299] on icon at bounding box center [645, 301] width 10 height 8
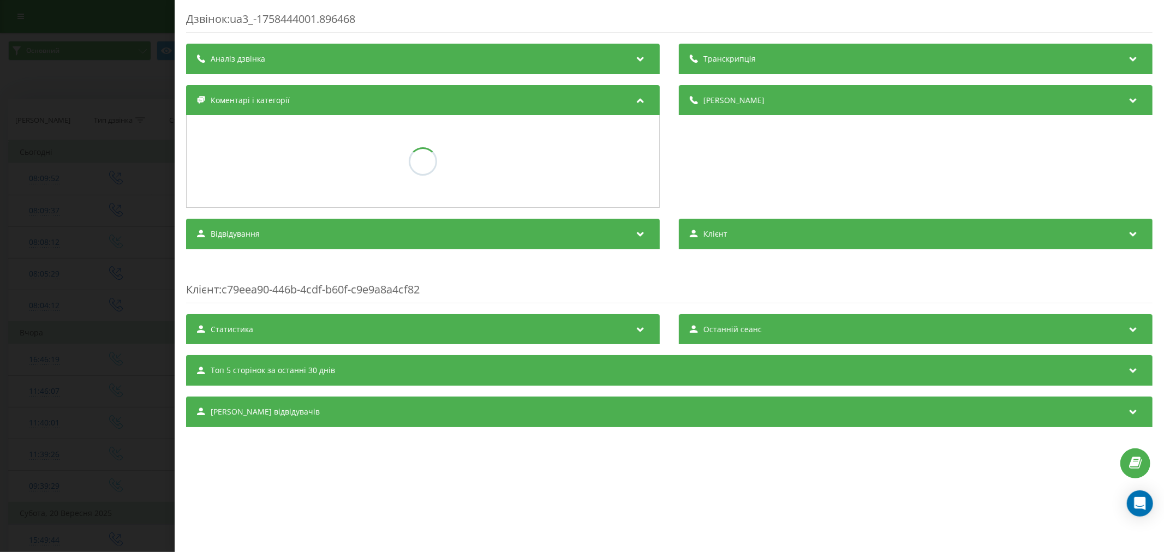
click at [52, 200] on div "Дзвінок : ua3_-1758444001.896468 Транскрипція Для AI-аналізу майбутніх дзвінків…" at bounding box center [582, 276] width 1164 height 552
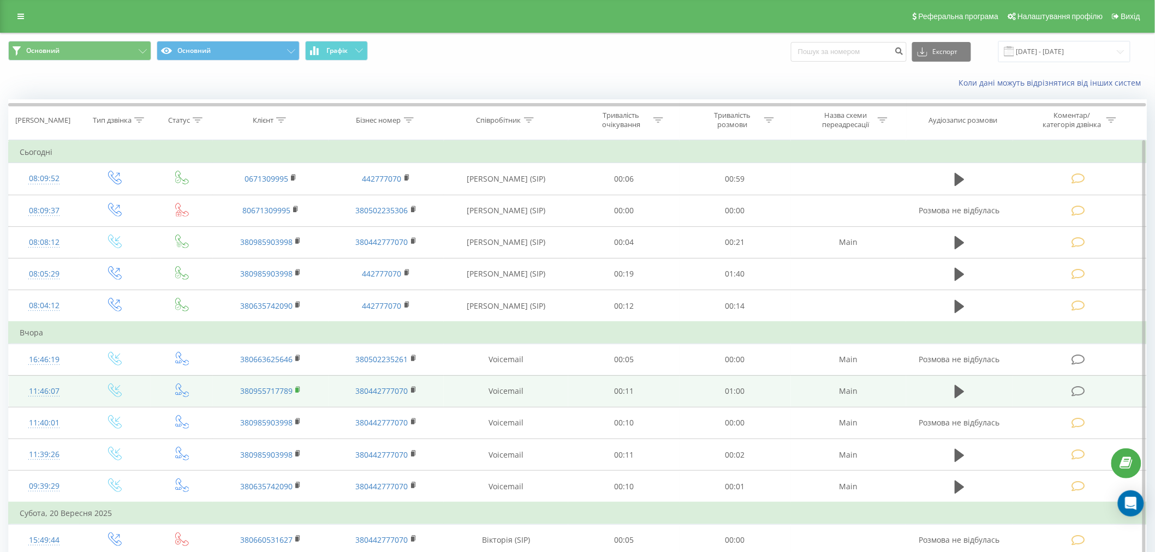
click at [296, 390] on rect at bounding box center [296, 390] width 3 height 5
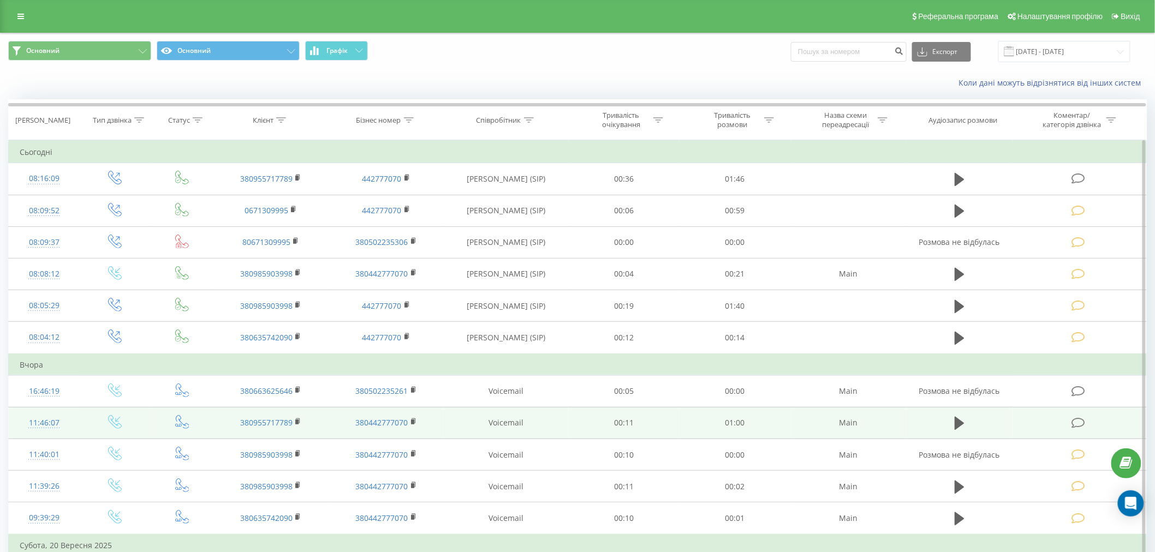
click at [1076, 422] on icon at bounding box center [1078, 423] width 14 height 11
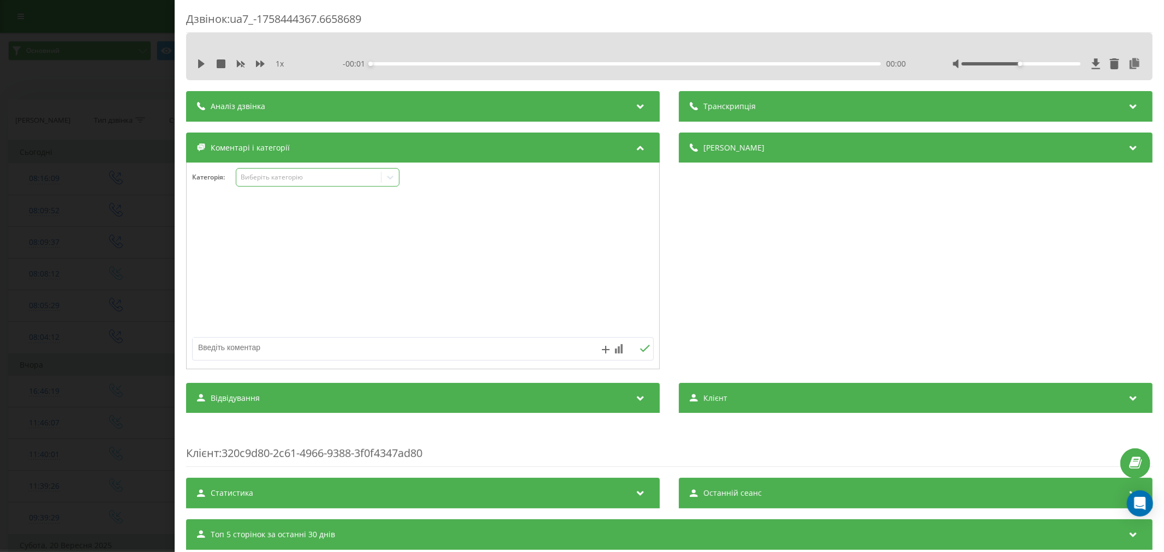
click at [269, 184] on div "Виберіть категорію" at bounding box center [318, 177] width 164 height 19
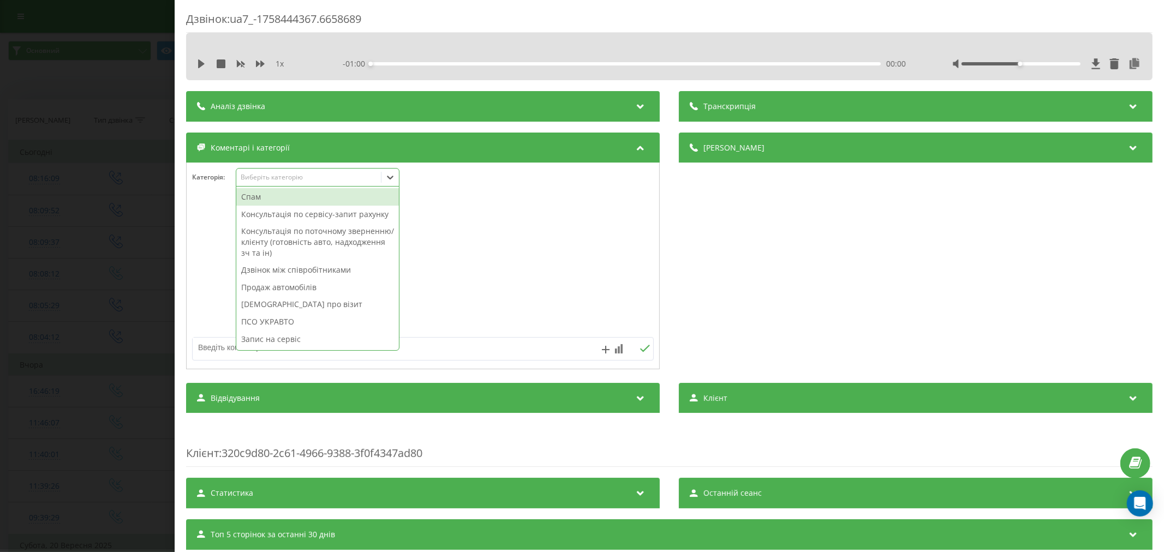
click at [271, 199] on div "Спам" at bounding box center [317, 196] width 163 height 17
click at [209, 346] on textarea at bounding box center [377, 348] width 368 height 20
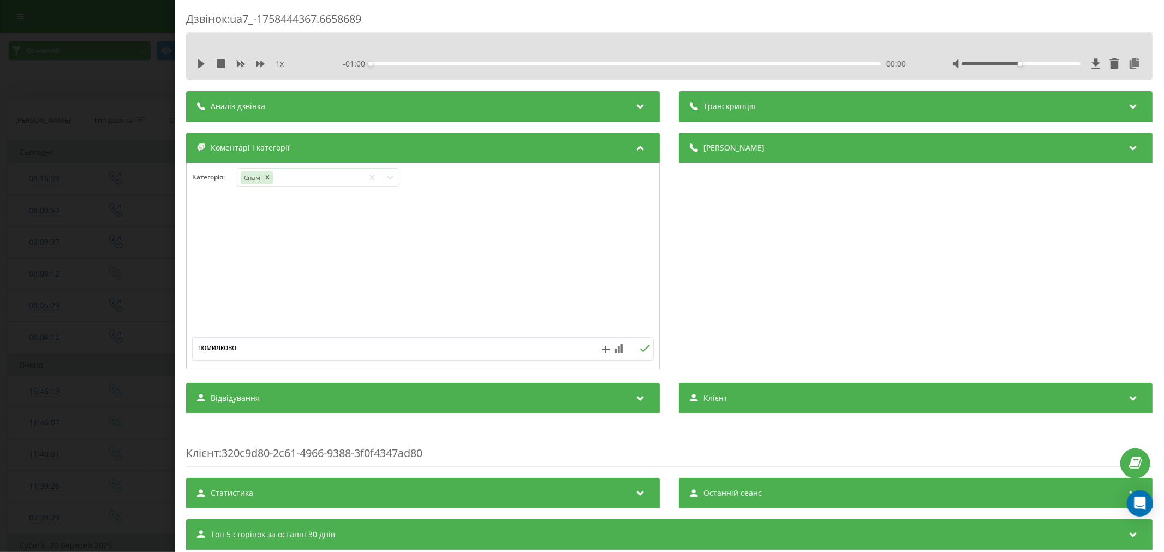
click at [209, 346] on textarea "помилково" at bounding box center [377, 348] width 368 height 20
type textarea "помилково"
drag, startPoint x: 637, startPoint y: 354, endPoint x: 503, endPoint y: 350, distance: 133.8
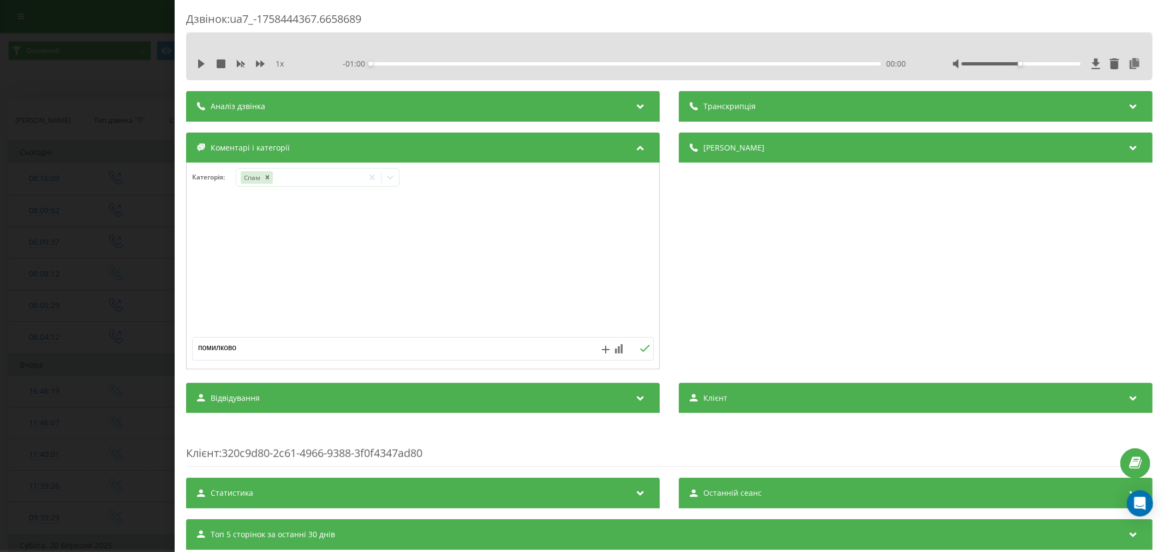
click at [636, 353] on button at bounding box center [644, 348] width 17 height 9
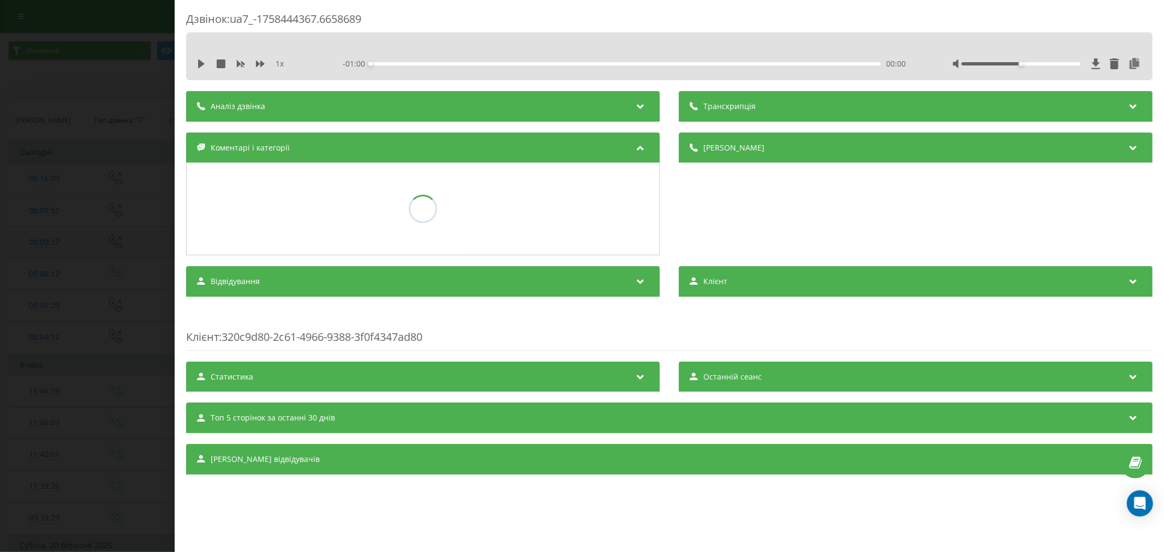
drag, startPoint x: 68, startPoint y: 312, endPoint x: 760, endPoint y: 227, distance: 697.3
click at [78, 308] on div "Дзвінок : ua7_-1758444367.6658689 1 x - 01:00 00:00 00:00 Транскрипція Для AI-а…" at bounding box center [582, 276] width 1164 height 552
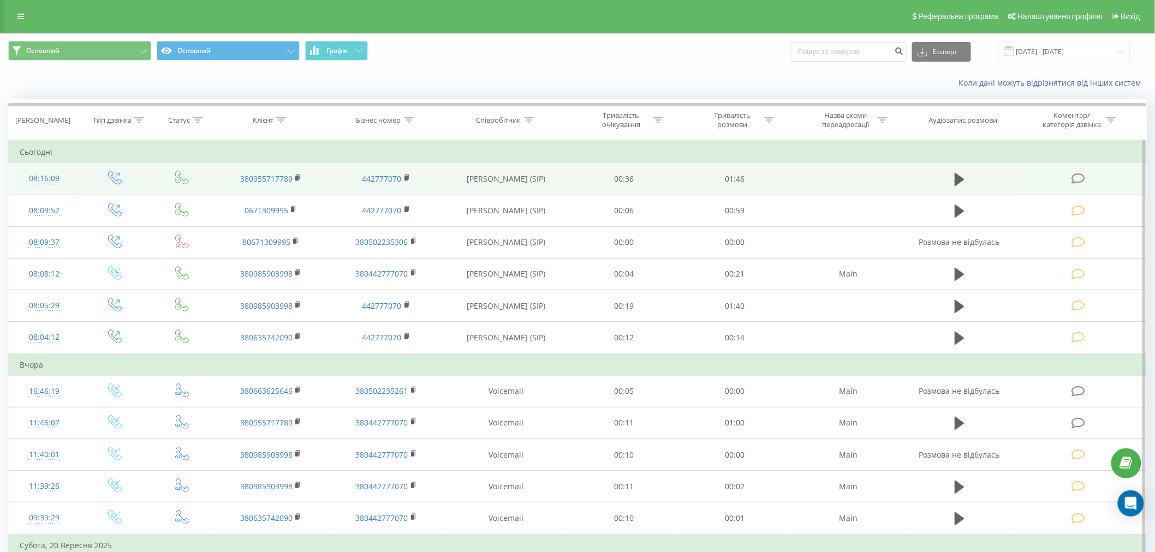
click at [1081, 177] on icon at bounding box center [1078, 178] width 14 height 11
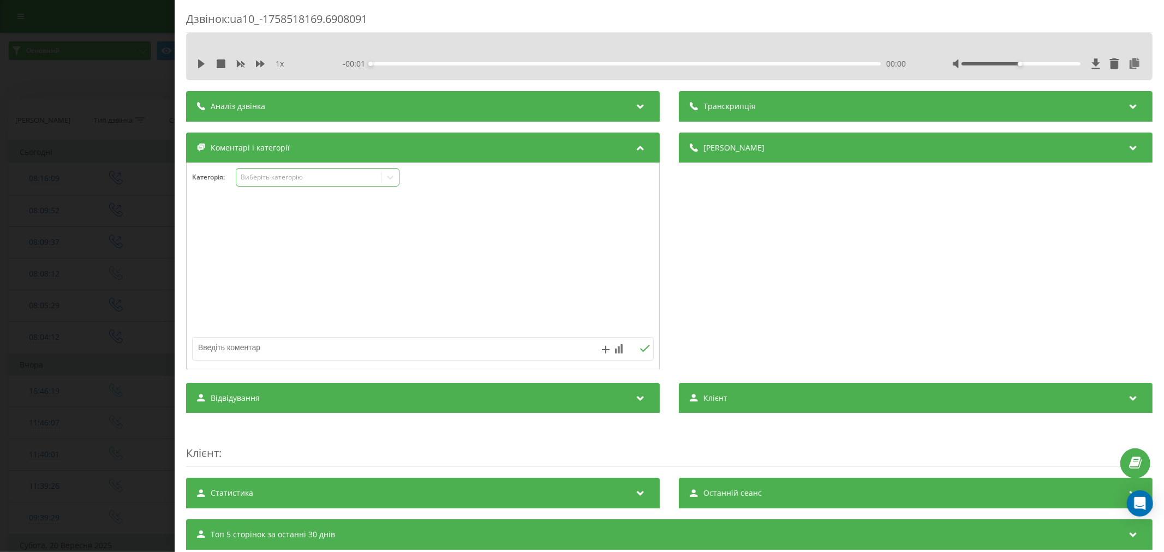
click at [279, 187] on div "Виберіть категорію" at bounding box center [318, 177] width 164 height 19
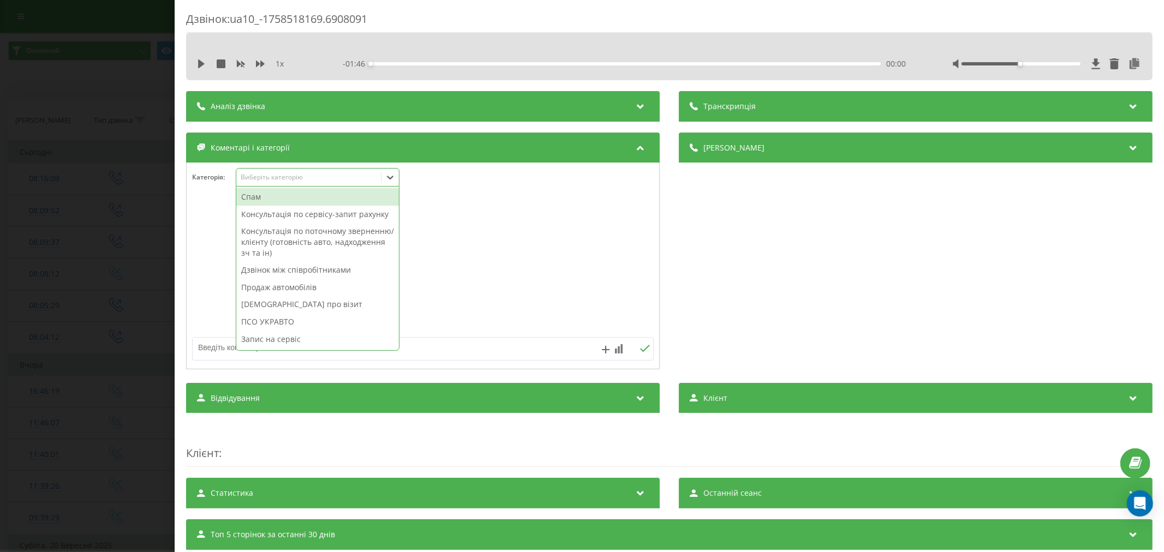
click at [262, 196] on div "Спам" at bounding box center [317, 196] width 163 height 17
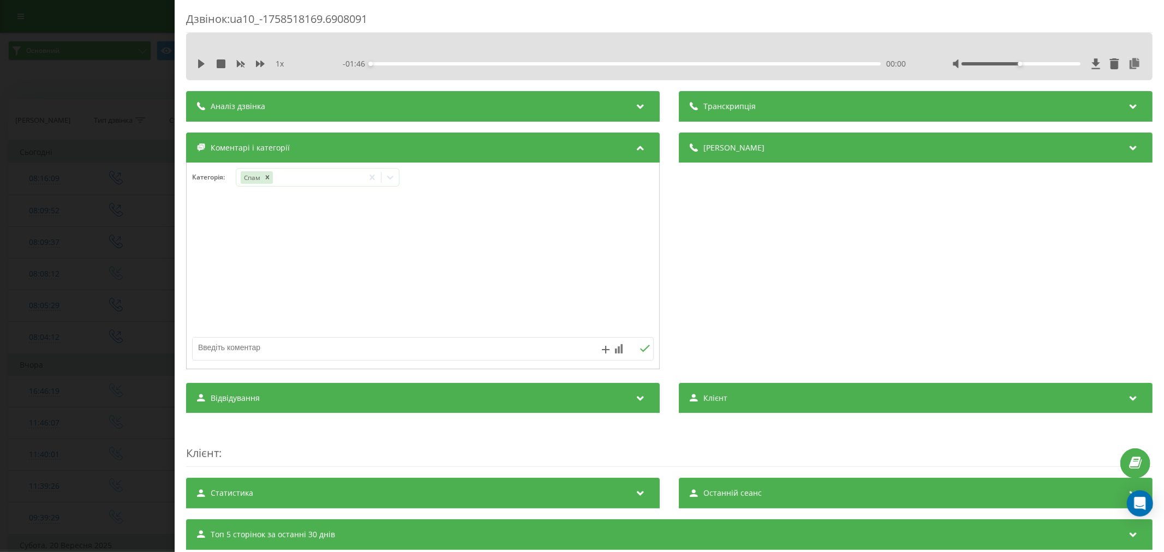
click at [216, 345] on textarea at bounding box center [377, 348] width 368 height 20
paste textarea "помилково"
type textarea "помилково"
drag, startPoint x: 636, startPoint y: 353, endPoint x: 448, endPoint y: 307, distance: 193.2
click at [640, 353] on icon at bounding box center [645, 349] width 10 height 8
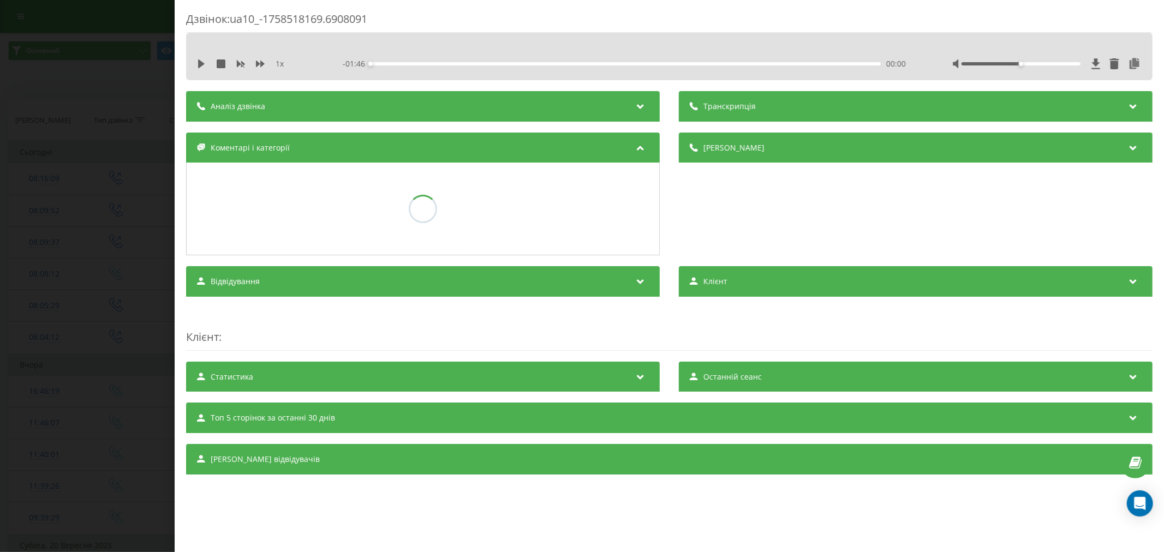
drag, startPoint x: 83, startPoint y: 251, endPoint x: 82, endPoint y: 112, distance: 139.2
click at [83, 248] on div "Дзвінок : ua10_-1758518169.6908091 1 x - 01:46 00:00 00:00 Транскрипція Для AI-…" at bounding box center [582, 276] width 1164 height 552
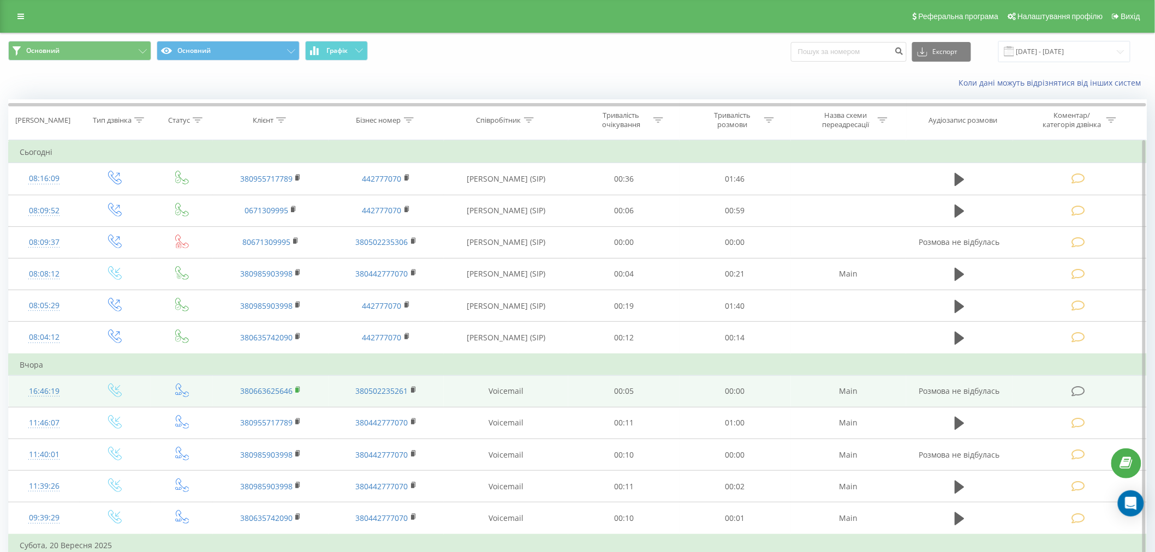
click at [296, 388] on rect at bounding box center [296, 390] width 3 height 5
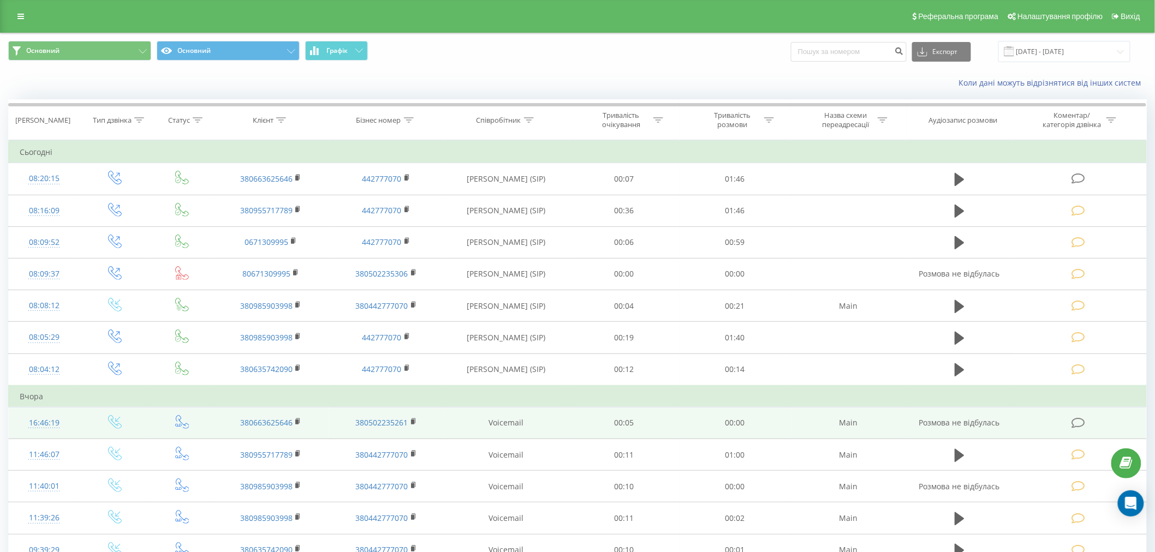
click at [1079, 424] on icon at bounding box center [1078, 423] width 14 height 11
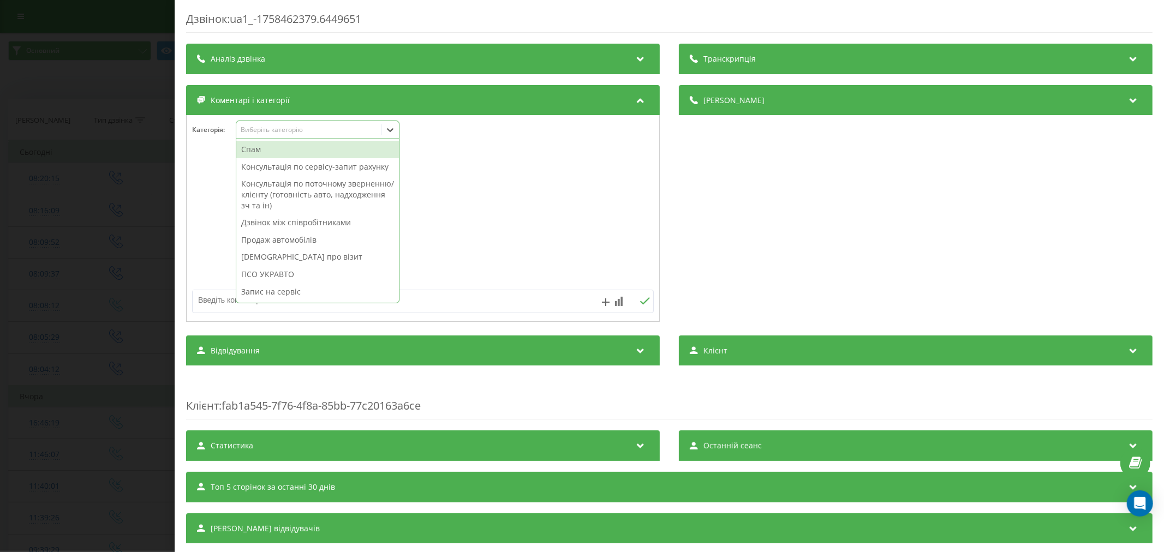
drag, startPoint x: 273, startPoint y: 136, endPoint x: 271, endPoint y: 146, distance: 9.4
click at [271, 136] on div "Виберіть категорію" at bounding box center [318, 130] width 164 height 19
click at [284, 176] on div "Консультація по сервісу-запит рахунку" at bounding box center [317, 166] width 163 height 17
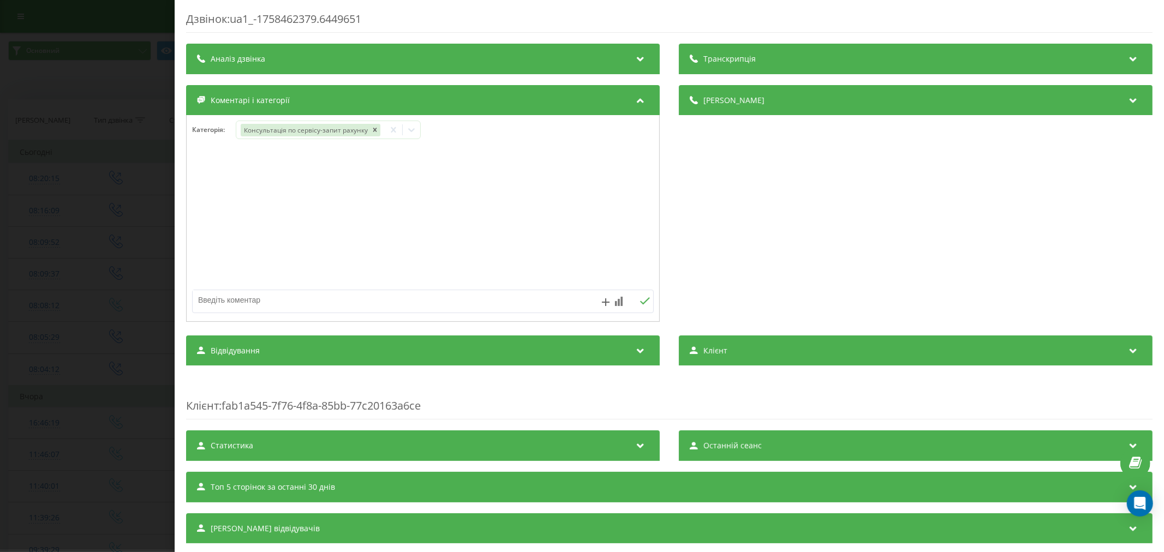
click at [219, 303] on textarea at bounding box center [377, 300] width 368 height 20
paste textarea "[PERSON_NAME] [PERSON_NAME] - X-Trail T32 № АА8767РО VIN [US_VEHICLE_IDENTIFICA…"
type textarea "[PERSON_NAME] [PERSON_NAME] - X-Trail T32 № АА8767РО VIN [US_VEHICLE_IDENTIFICA…"
drag, startPoint x: 641, startPoint y: 303, endPoint x: 550, endPoint y: 288, distance: 92.4
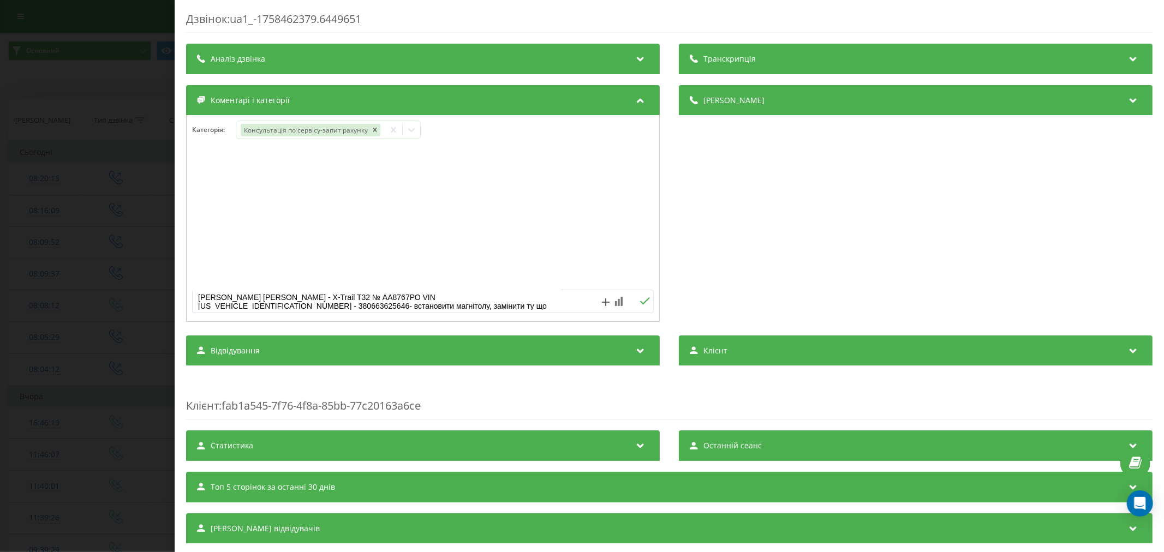
click at [641, 302] on icon at bounding box center [645, 301] width 10 height 8
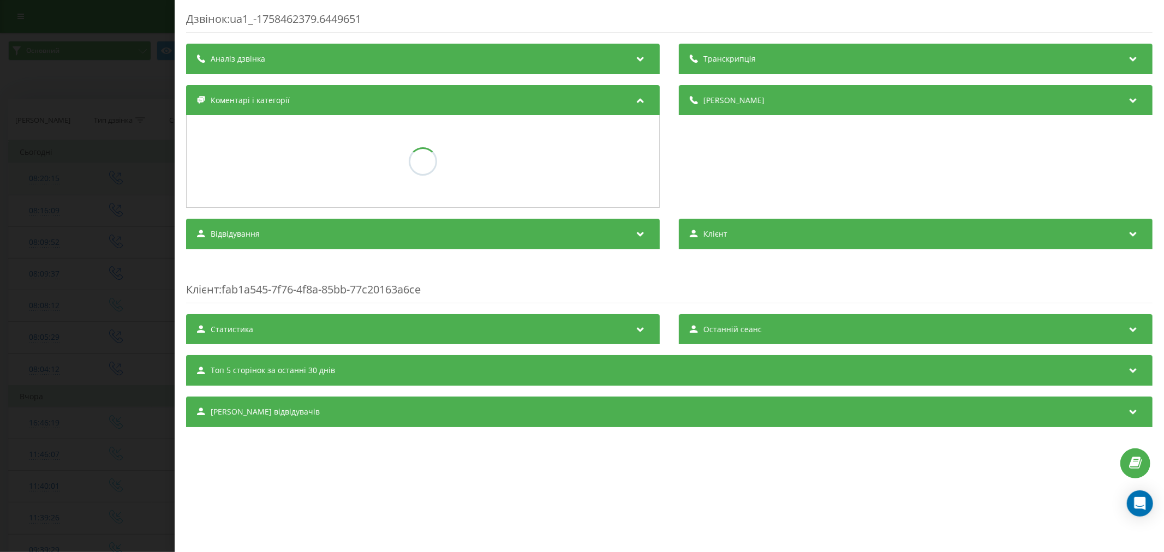
drag, startPoint x: 0, startPoint y: 190, endPoint x: 708, endPoint y: 177, distance: 708.1
click at [3, 188] on div "Дзвінок : ua1_-1758462379.6449651 Транскрипція Для AI-аналізу майбутніх дзвінкі…" at bounding box center [582, 276] width 1164 height 552
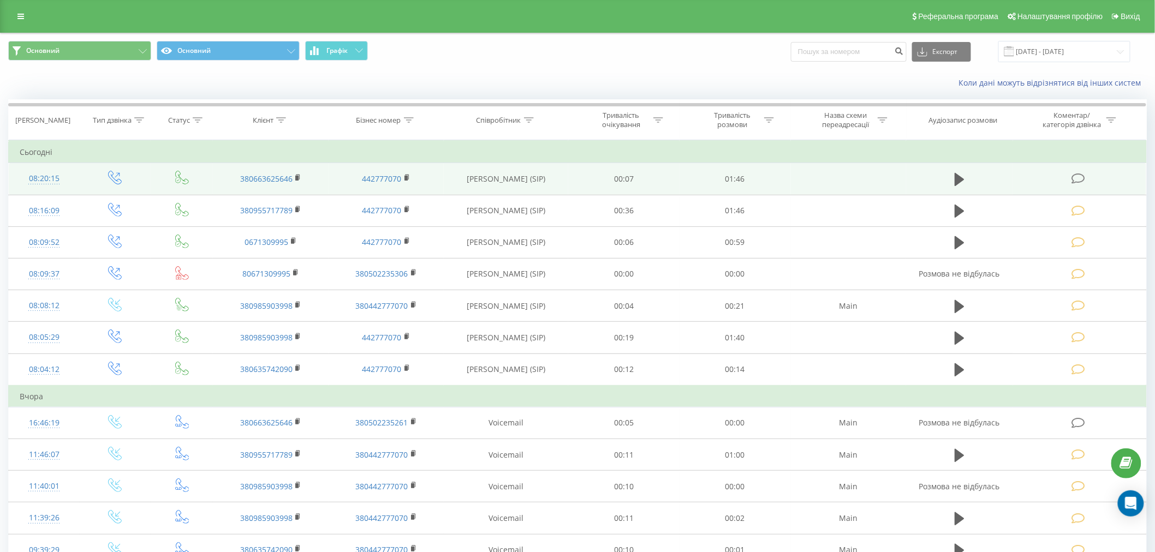
click at [1079, 174] on icon at bounding box center [1078, 178] width 14 height 11
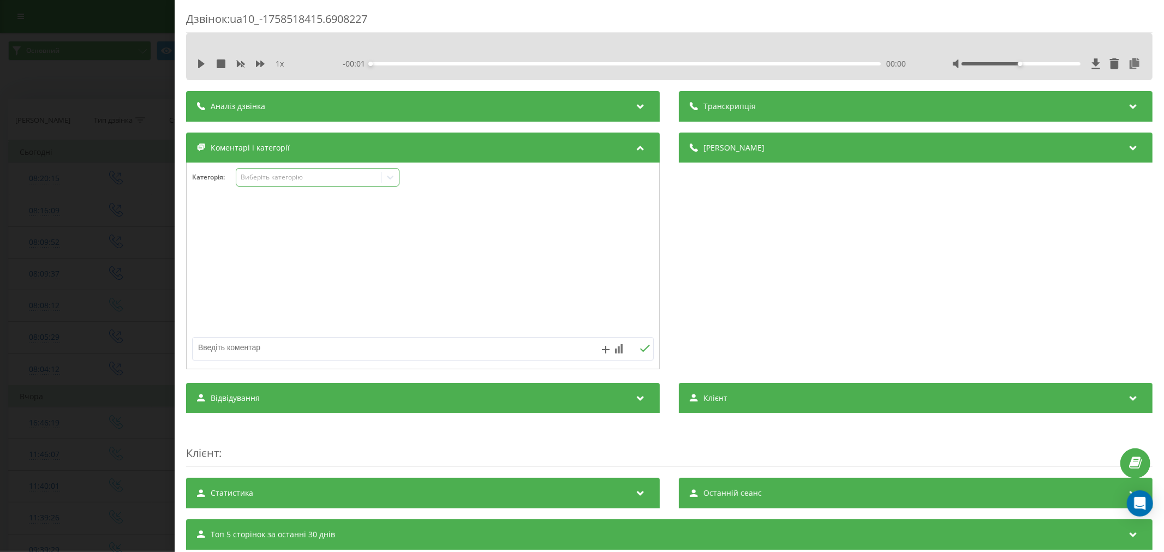
click at [280, 172] on div "Виберіть категорію" at bounding box center [318, 177] width 164 height 19
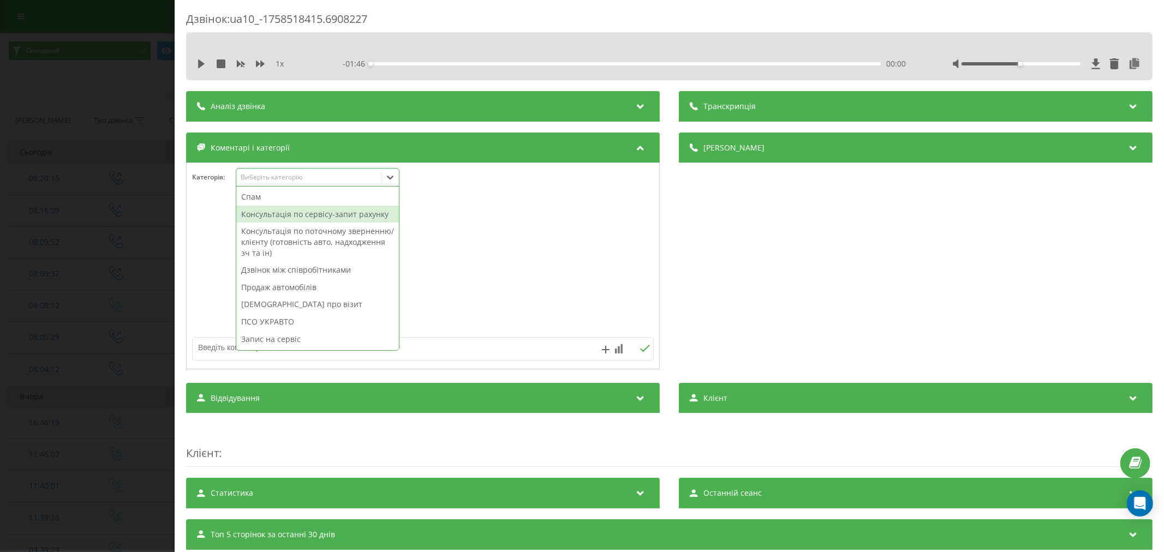
click at [292, 222] on div "Консультація по сервісу-запит рахунку" at bounding box center [317, 214] width 163 height 17
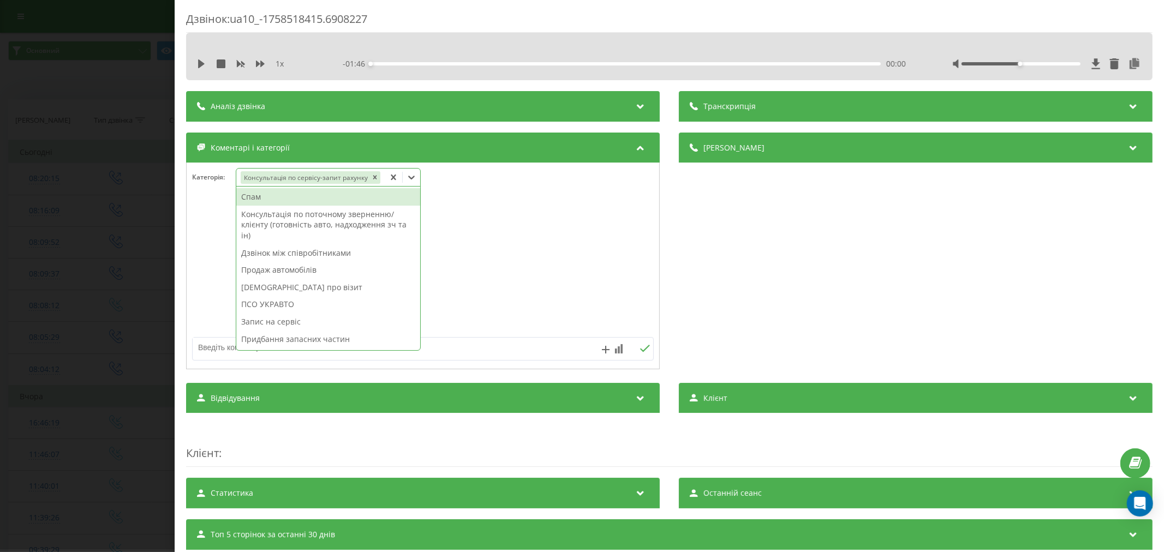
click at [209, 341] on textarea at bounding box center [377, 348] width 368 height 20
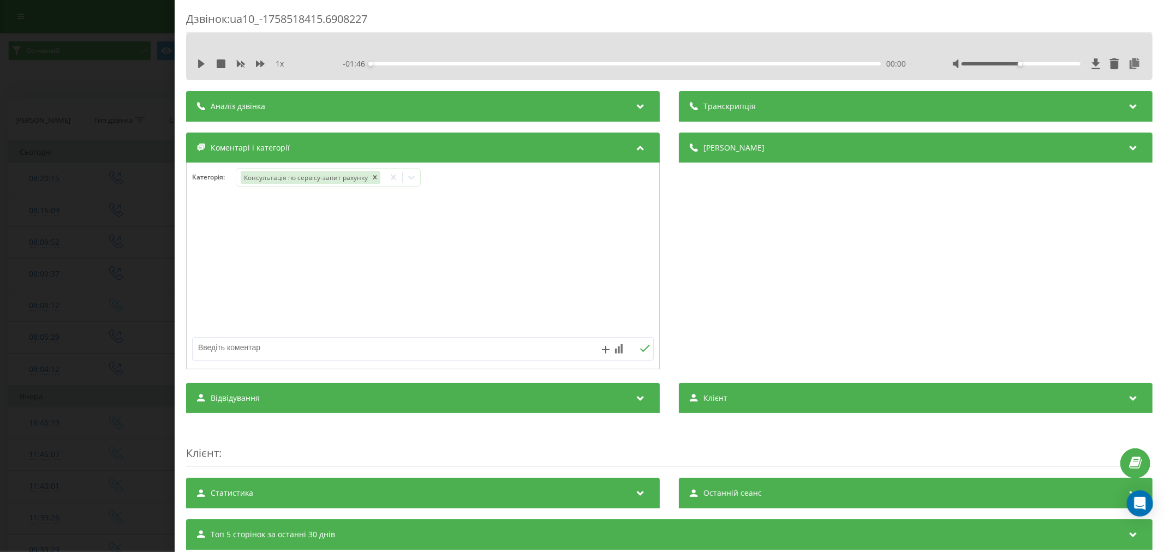
paste textarea "[PERSON_NAME] [PERSON_NAME] - X-Trail T32 № АА8767РО VIN [US_VEHICLE_IDENTIFICA…"
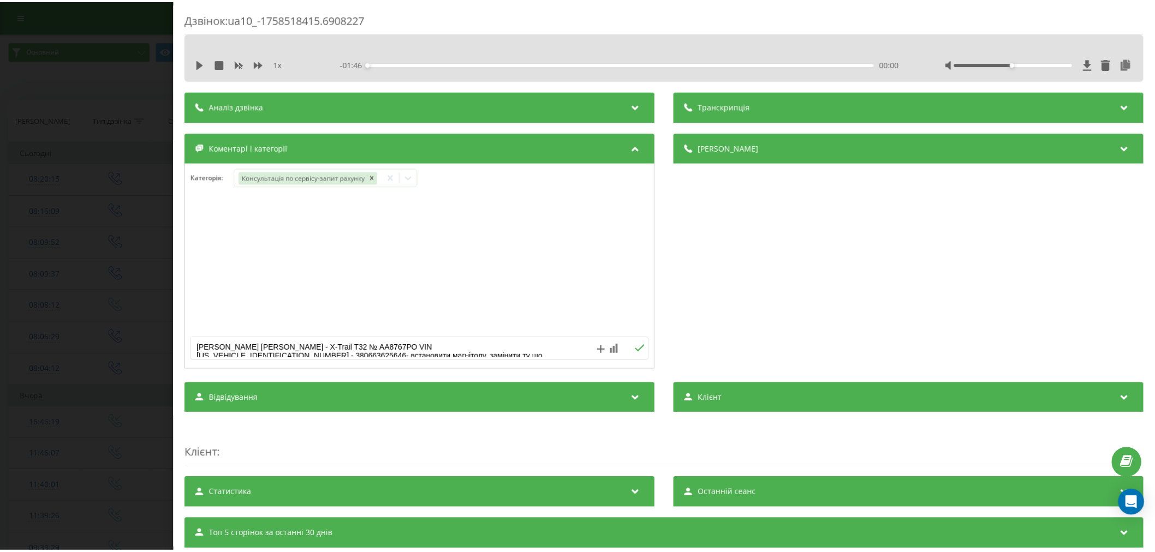
scroll to position [3, 0]
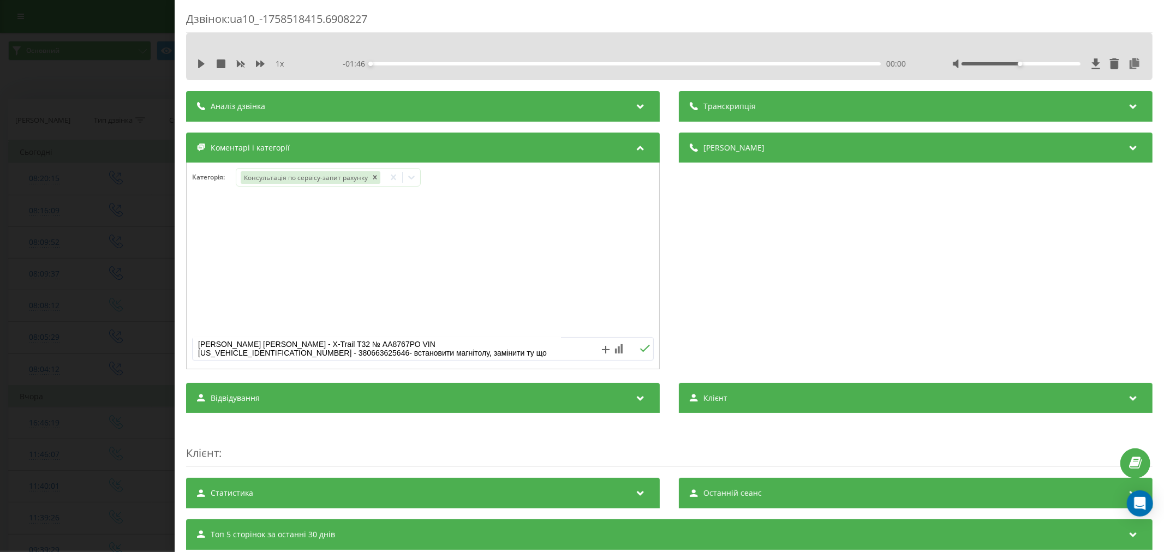
type textarea "[PERSON_NAME] [PERSON_NAME] - X-Trail T32 № АА8767РО VIN [US_VEHICLE_IDENTIFICA…"
click at [650, 351] on form "[PERSON_NAME] [PERSON_NAME] - X-Trail T32 № АА8767РО VIN [US_VEHICLE_IDENTIFICA…" at bounding box center [423, 348] width 473 height 23
click at [640, 350] on icon at bounding box center [645, 348] width 10 height 7
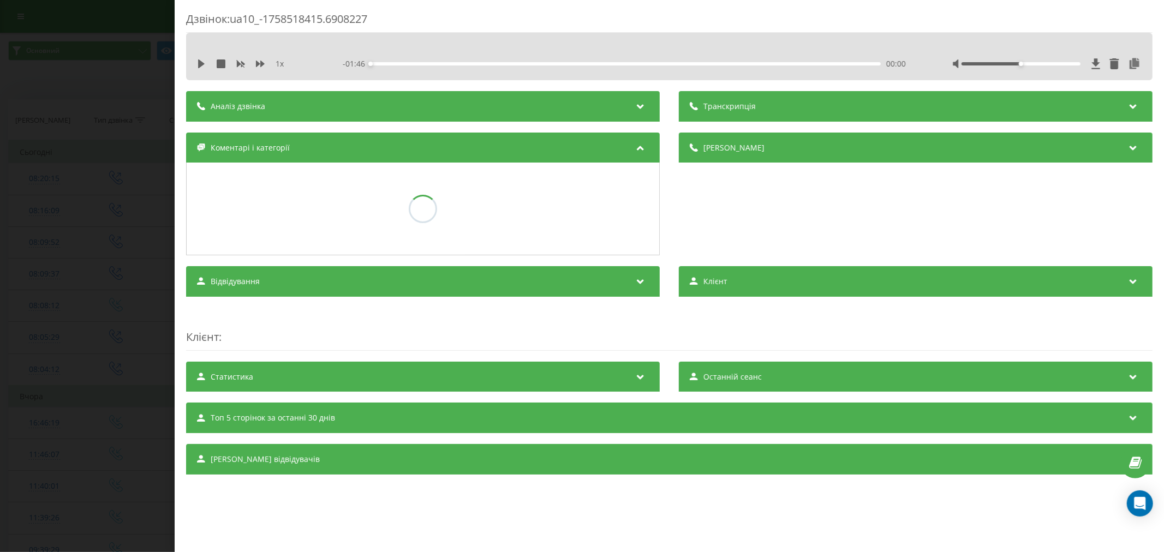
click at [0, 279] on div "Дзвінок : ua10_-1758518415.6908227 1 x - 01:46 00:00 00:00 Транскрипція Для AI-…" at bounding box center [582, 276] width 1164 height 552
